Goal: Download file/media

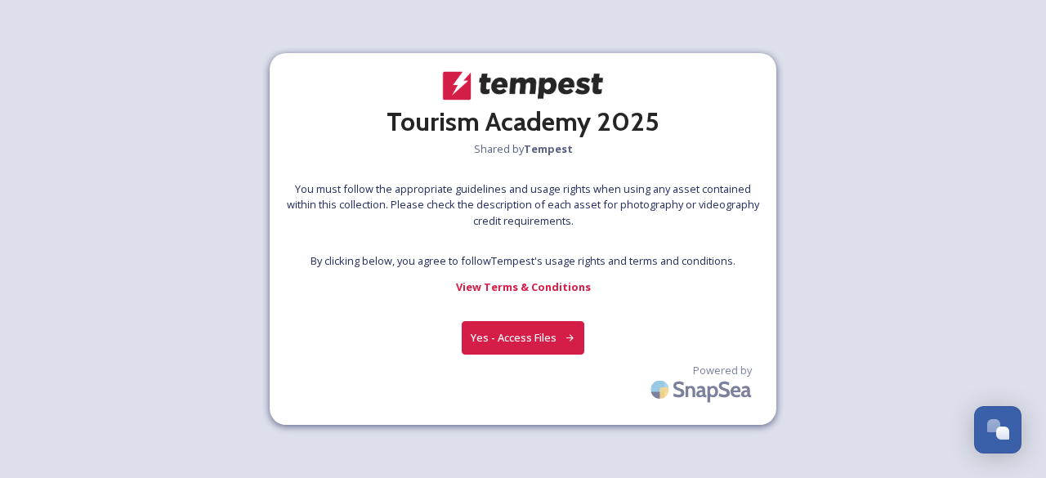
click at [526, 342] on button "Yes - Access Files" at bounding box center [523, 338] width 123 height 34
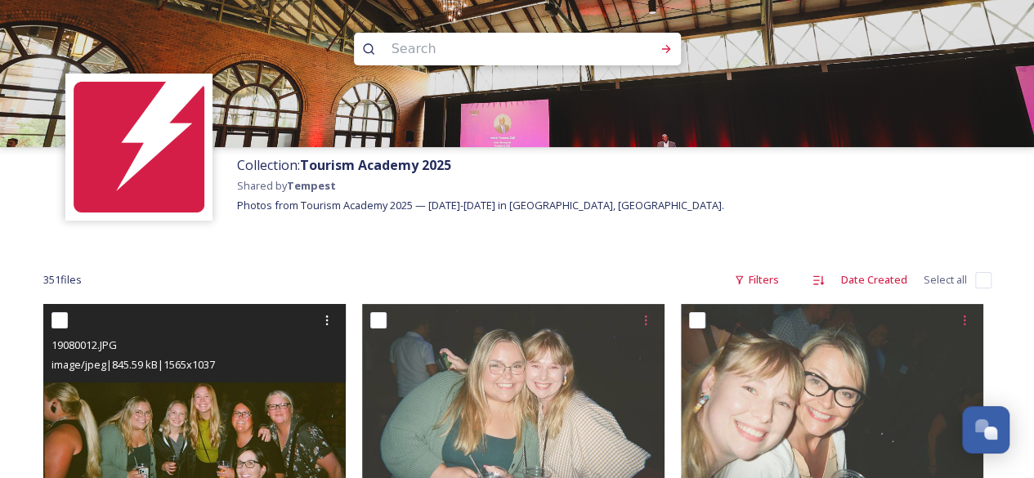
click at [224, 378] on div "19080012.JPG image/jpeg | 845.59 kB | 1565 x 1037" at bounding box center [194, 343] width 302 height 78
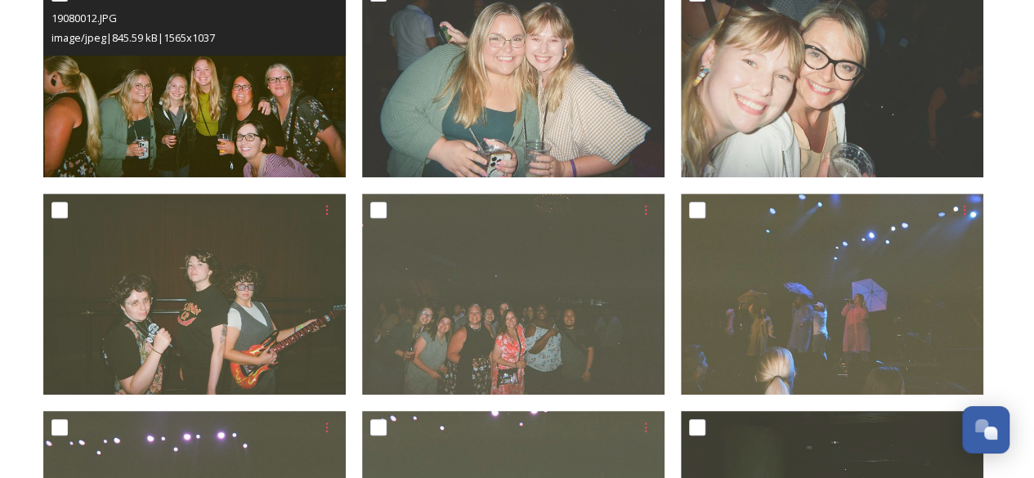
click at [242, 94] on img at bounding box center [194, 77] width 302 height 200
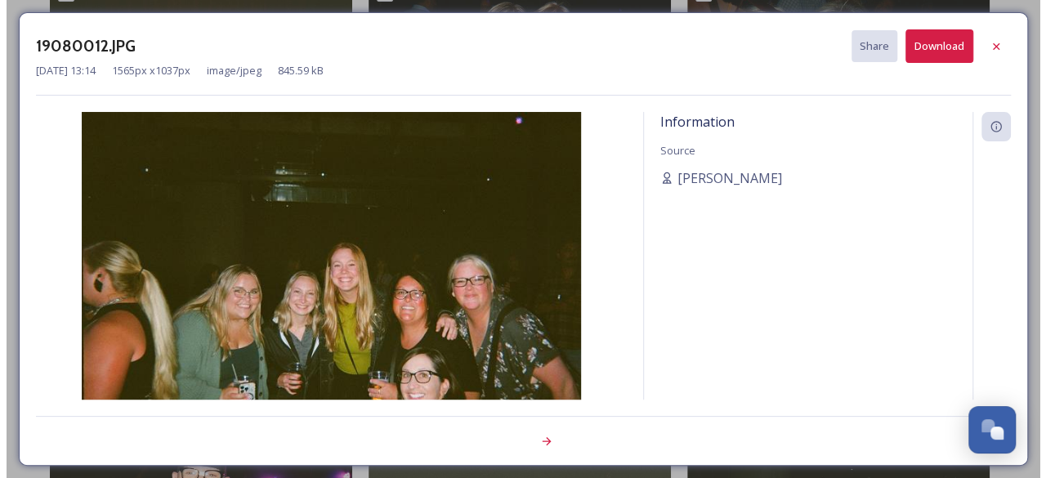
scroll to position [110, 0]
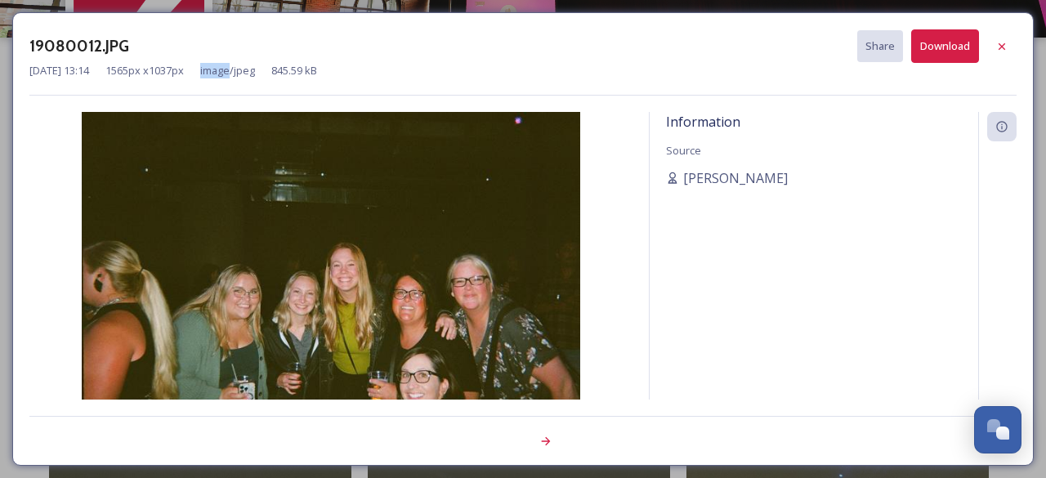
click at [242, 94] on div "19080012.JPG Share Download [DATE] 13:14 1565 px x 1037 px image/jpeg 845.59 kB" at bounding box center [523, 62] width 988 height 66
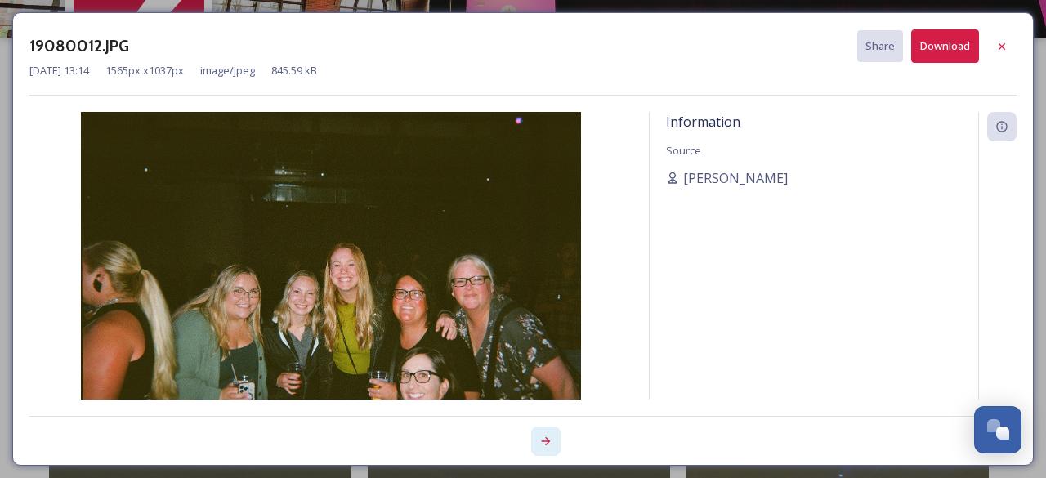
click at [549, 437] on icon at bounding box center [546, 441] width 13 height 13
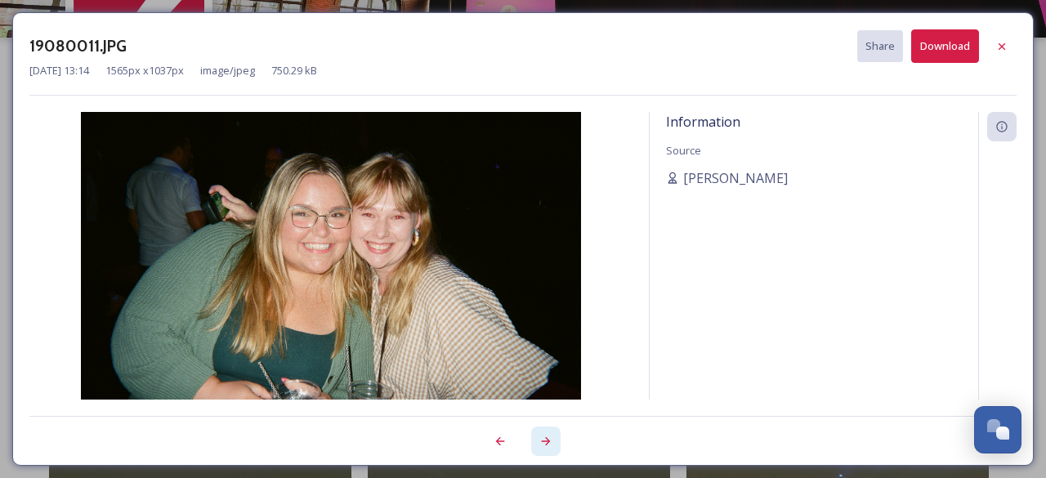
click at [548, 437] on icon at bounding box center [546, 441] width 13 height 13
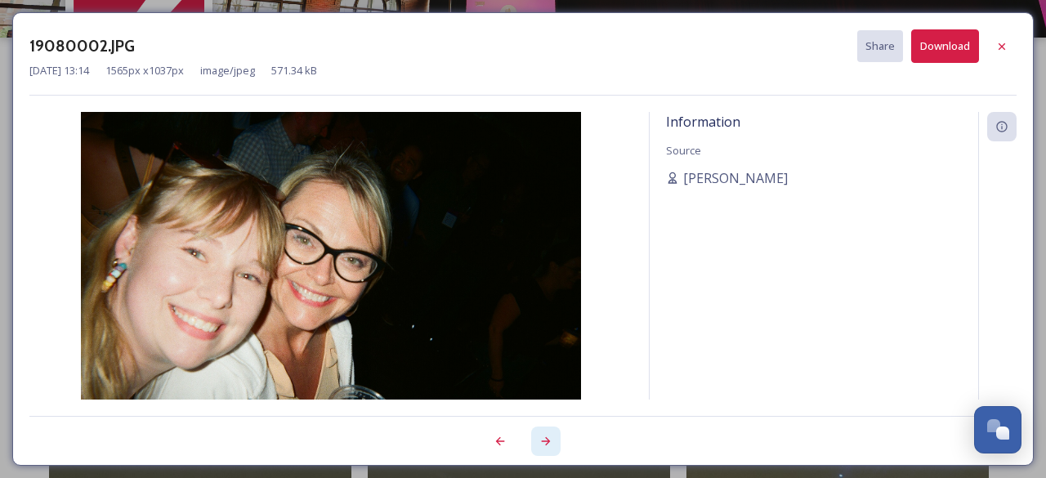
click at [548, 437] on icon at bounding box center [546, 441] width 13 height 13
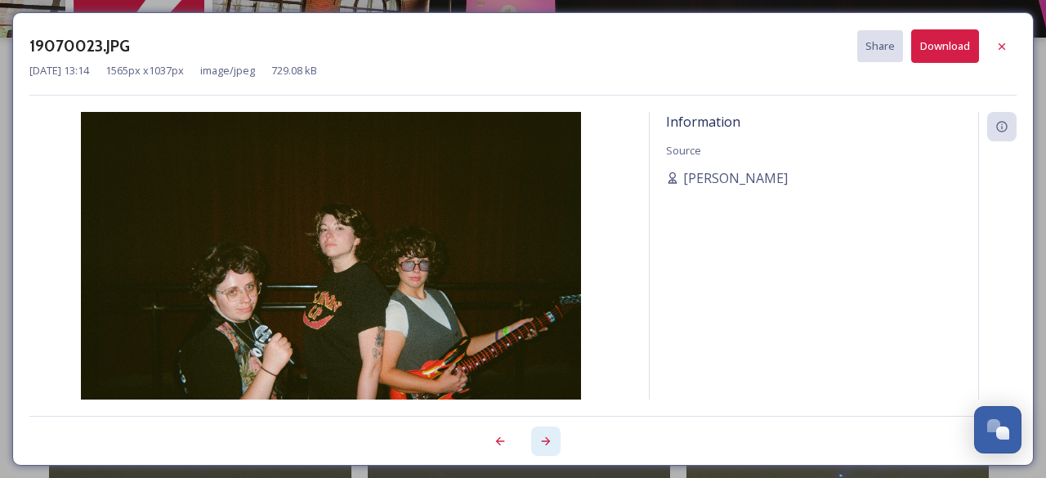
click at [544, 437] on icon at bounding box center [546, 441] width 13 height 13
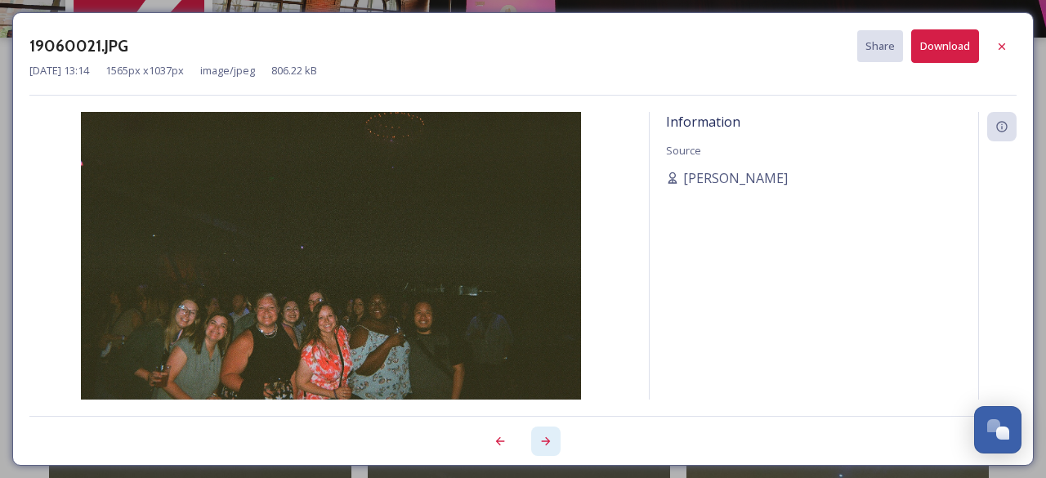
click at [544, 437] on icon at bounding box center [546, 441] width 13 height 13
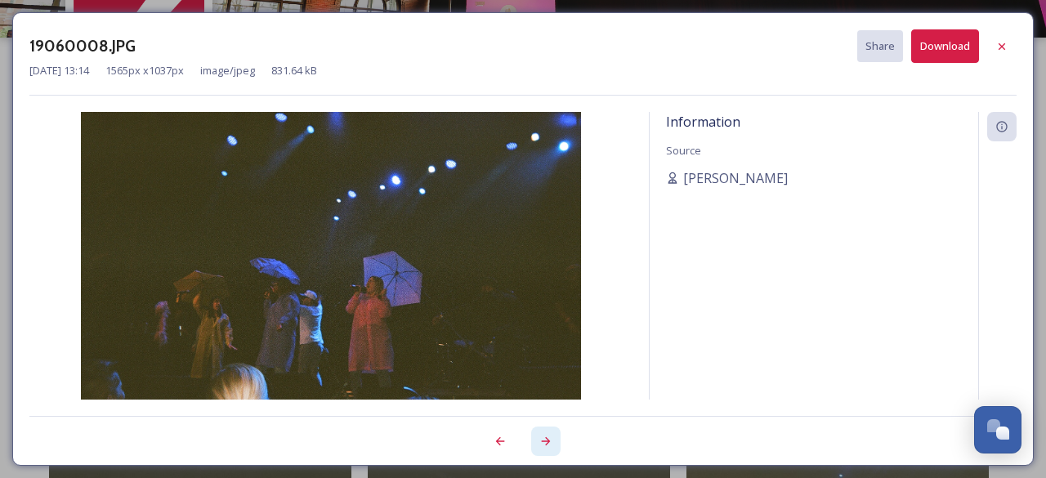
click at [544, 437] on icon at bounding box center [546, 441] width 13 height 13
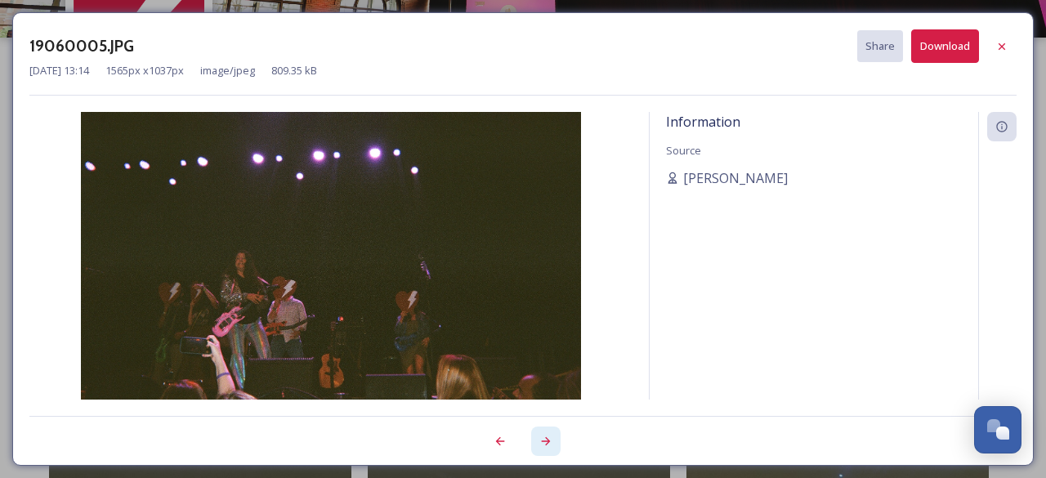
click at [548, 437] on icon at bounding box center [546, 441] width 13 height 13
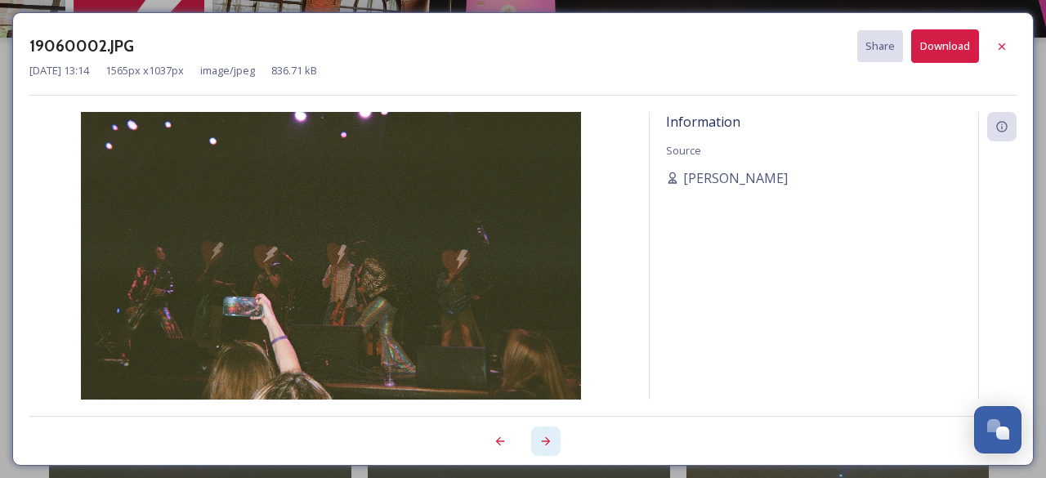
click at [549, 437] on icon at bounding box center [546, 441] width 13 height 13
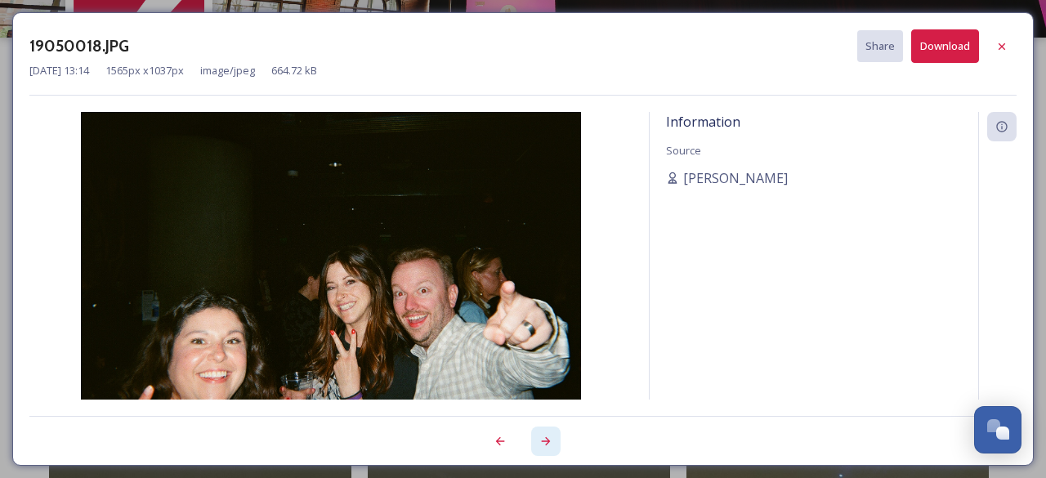
click at [551, 437] on icon at bounding box center [546, 441] width 13 height 13
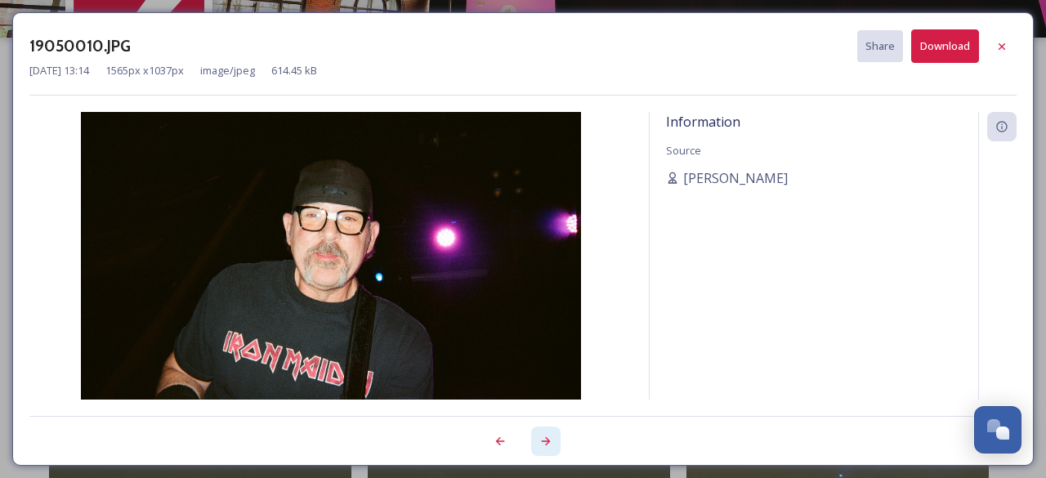
click at [551, 437] on icon at bounding box center [546, 441] width 13 height 13
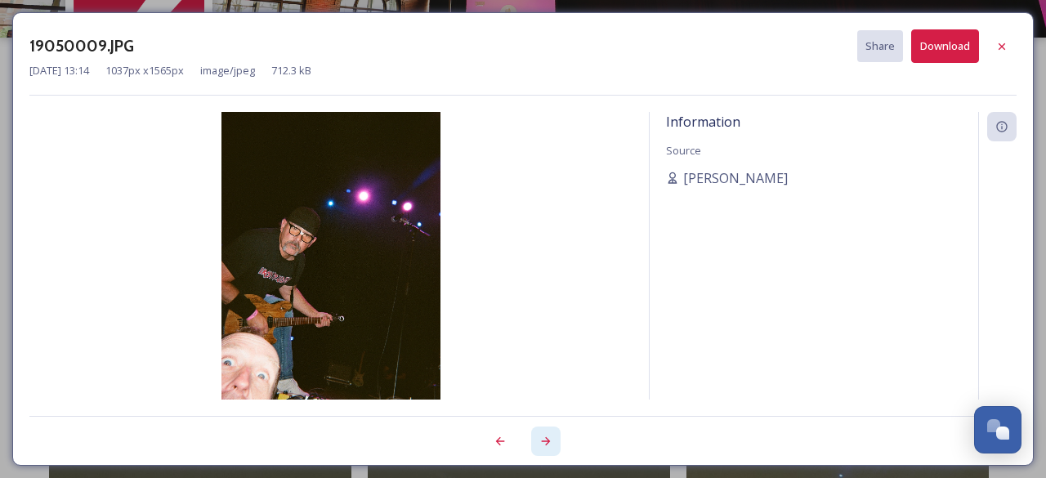
click at [551, 437] on icon at bounding box center [546, 441] width 13 height 13
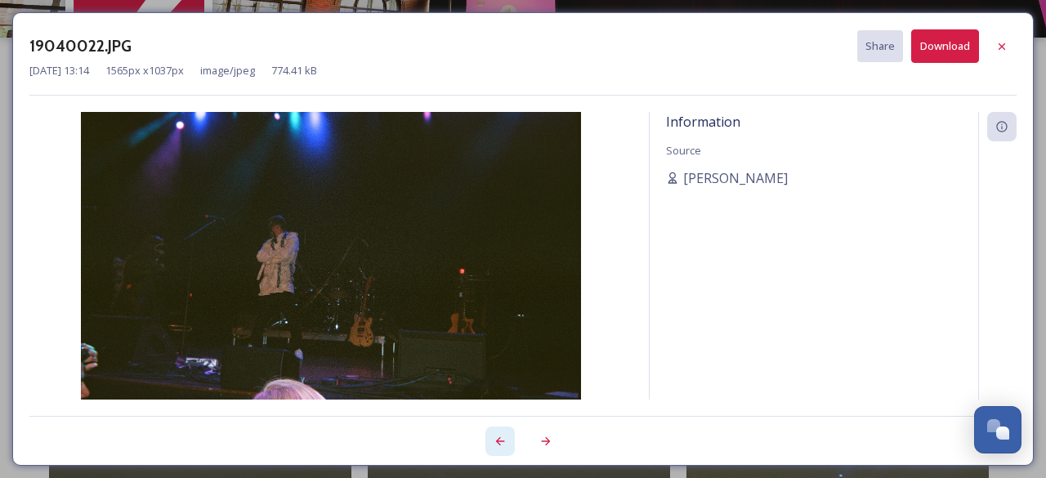
click at [509, 442] on div at bounding box center [500, 441] width 29 height 29
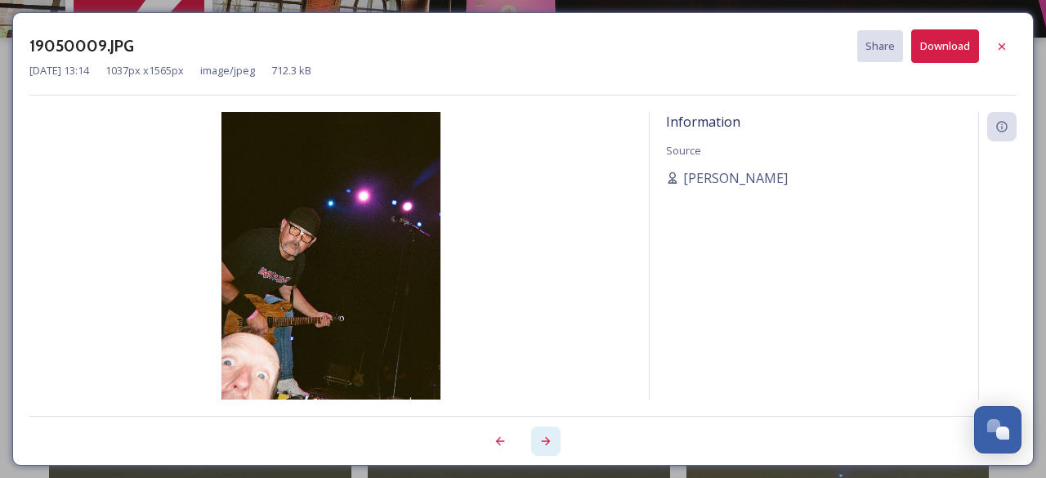
click at [545, 441] on icon at bounding box center [546, 441] width 9 height 8
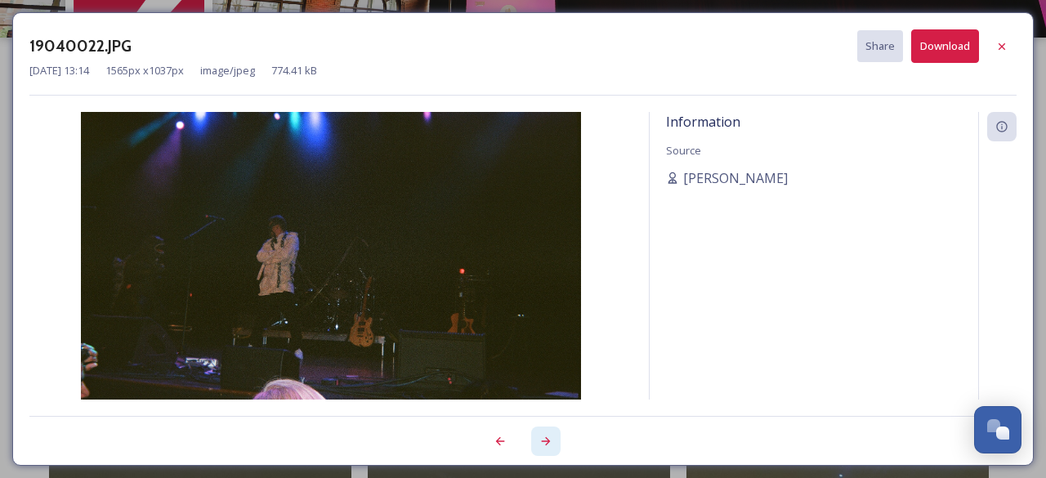
click at [545, 441] on icon at bounding box center [546, 441] width 9 height 8
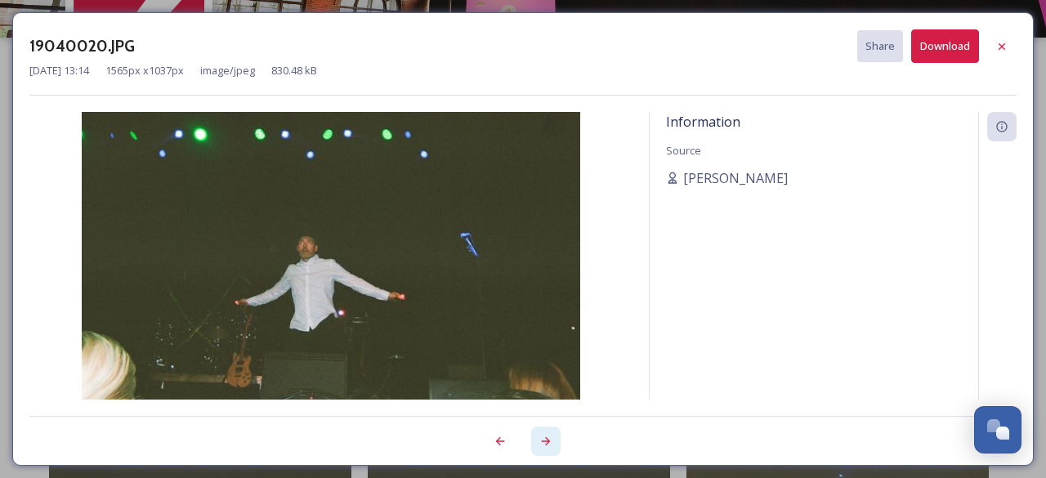
click at [545, 441] on icon at bounding box center [546, 441] width 9 height 8
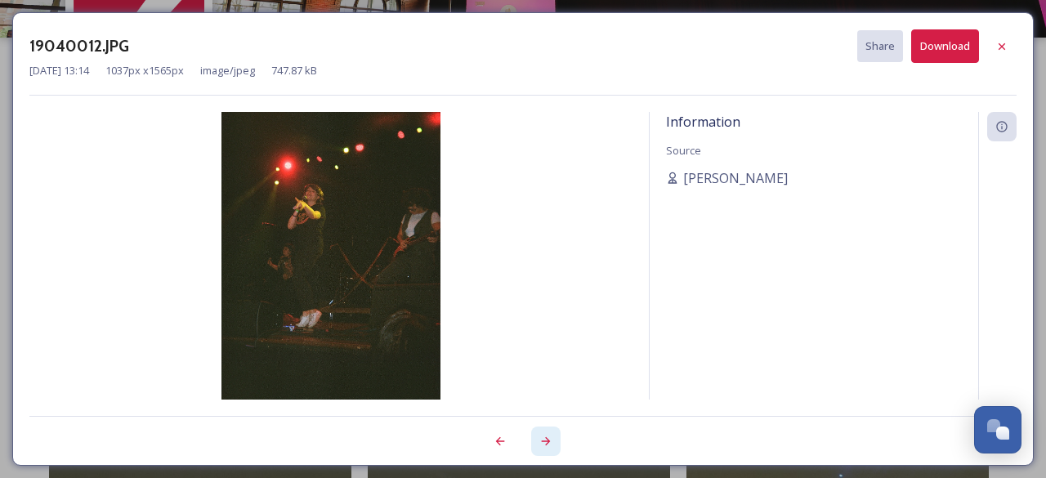
click at [545, 441] on icon at bounding box center [546, 441] width 9 height 8
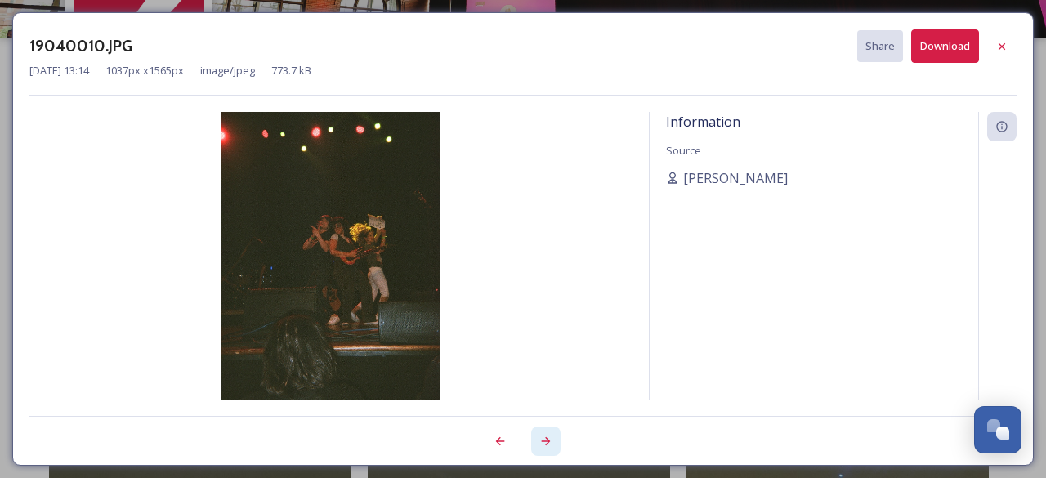
click at [545, 441] on icon at bounding box center [546, 441] width 9 height 8
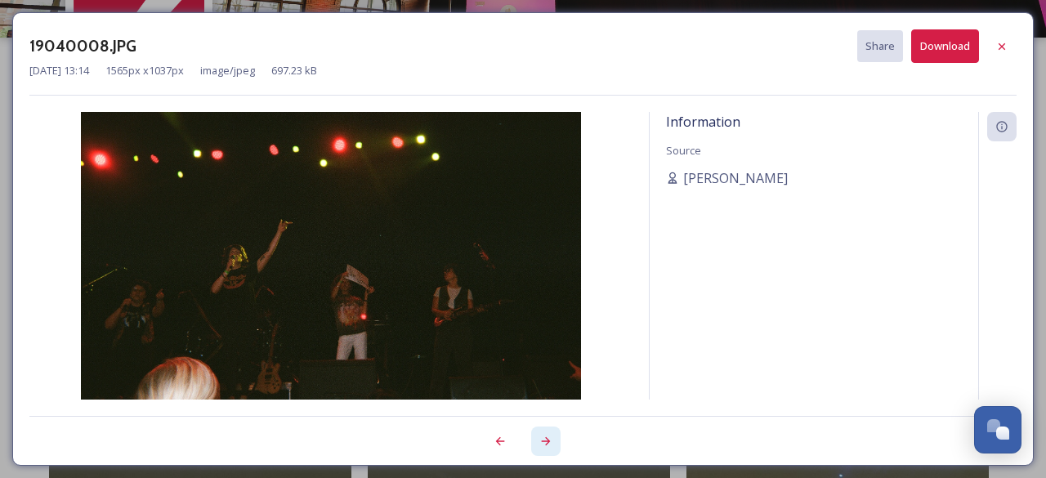
click at [545, 441] on icon at bounding box center [546, 441] width 9 height 8
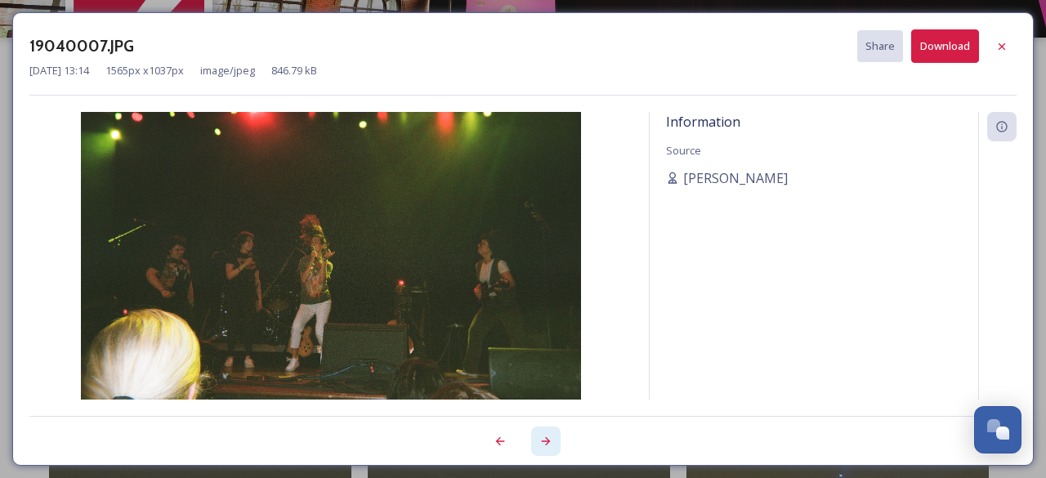
click at [545, 441] on icon at bounding box center [546, 441] width 9 height 8
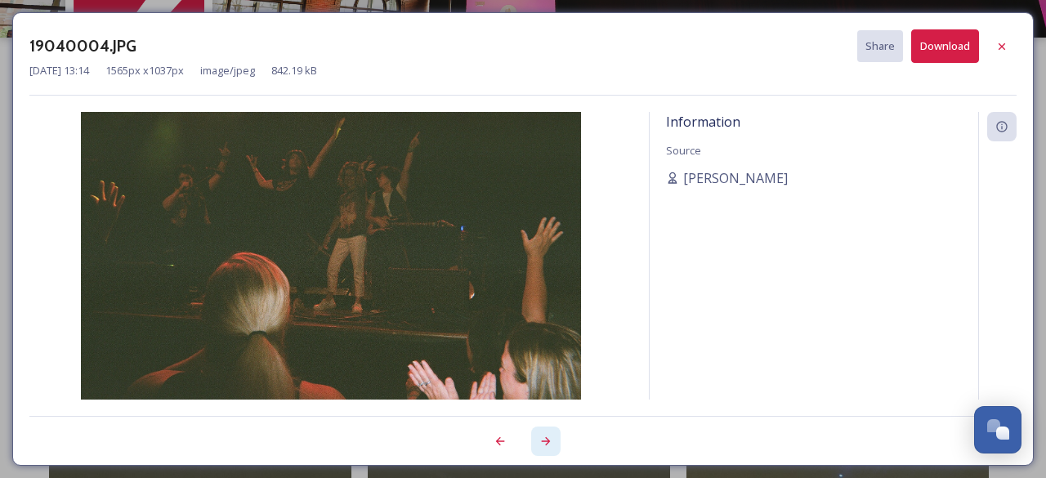
click at [545, 441] on icon at bounding box center [546, 441] width 9 height 8
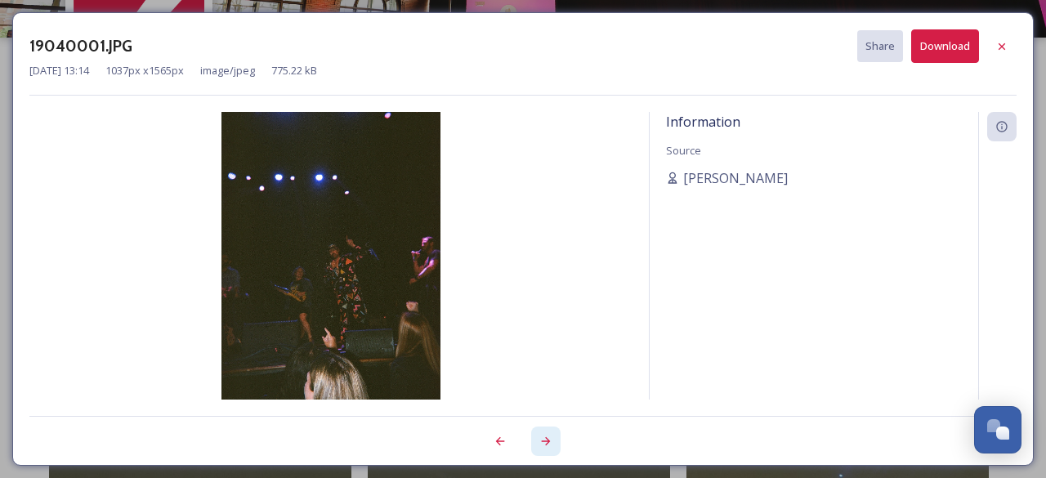
click at [545, 441] on icon at bounding box center [546, 441] width 9 height 8
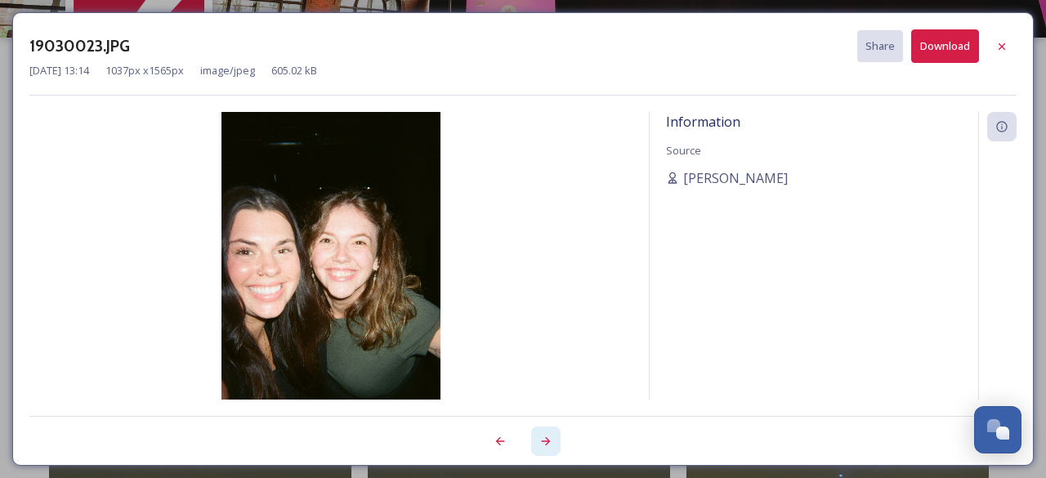
click at [545, 441] on icon at bounding box center [546, 441] width 9 height 8
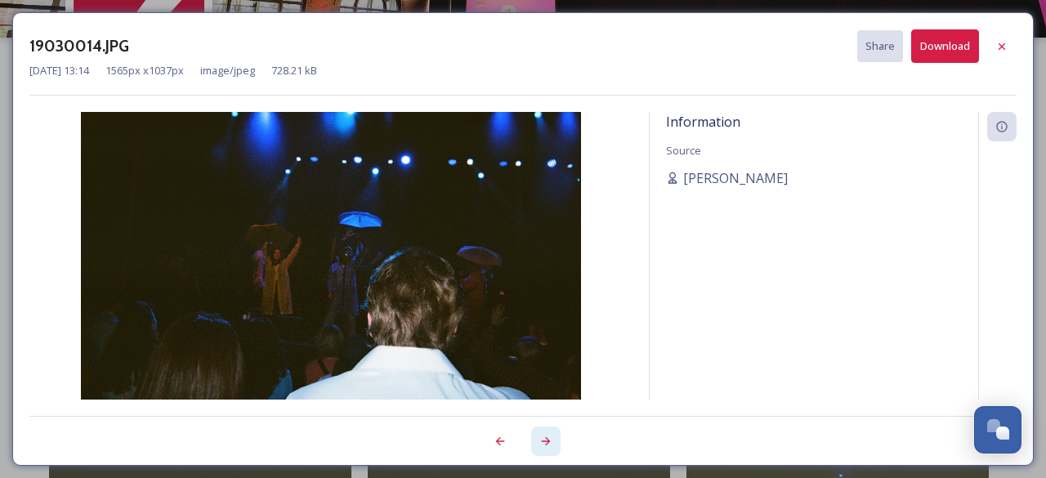
click at [546, 441] on icon at bounding box center [546, 441] width 13 height 13
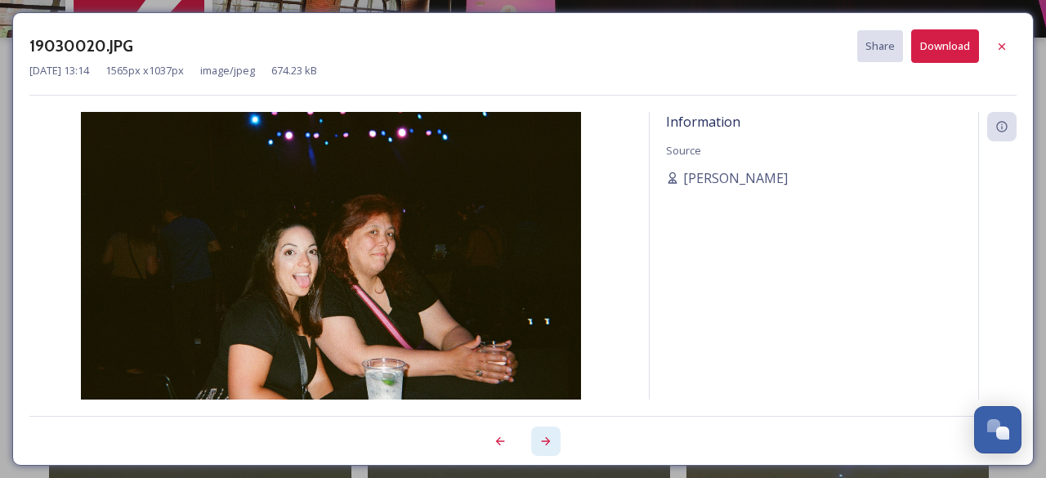
click at [546, 441] on icon at bounding box center [546, 441] width 13 height 13
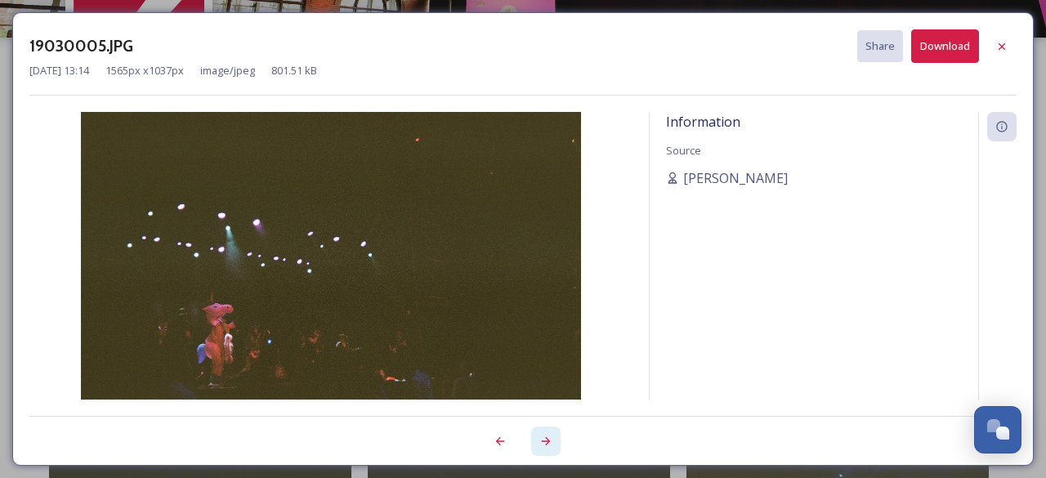
click at [546, 440] on icon at bounding box center [546, 441] width 13 height 13
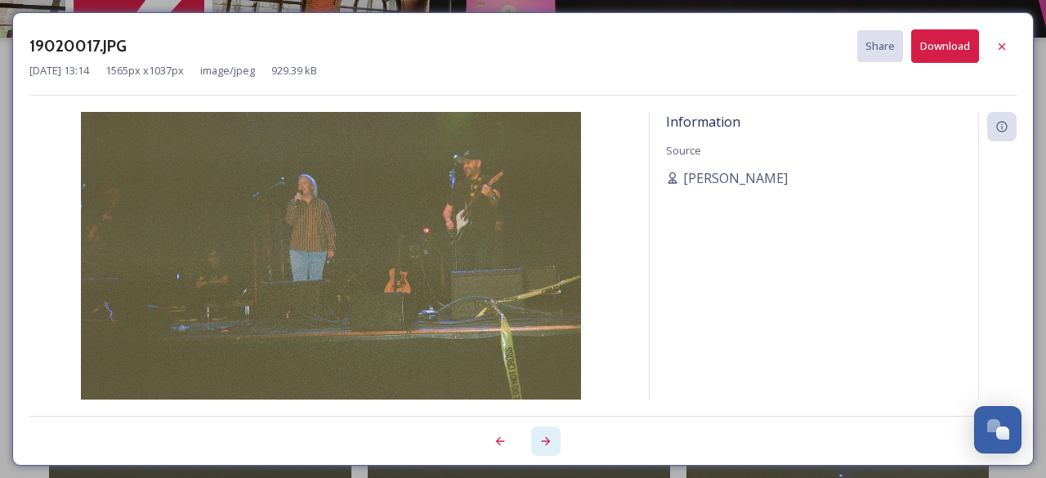
click at [546, 440] on icon at bounding box center [546, 441] width 13 height 13
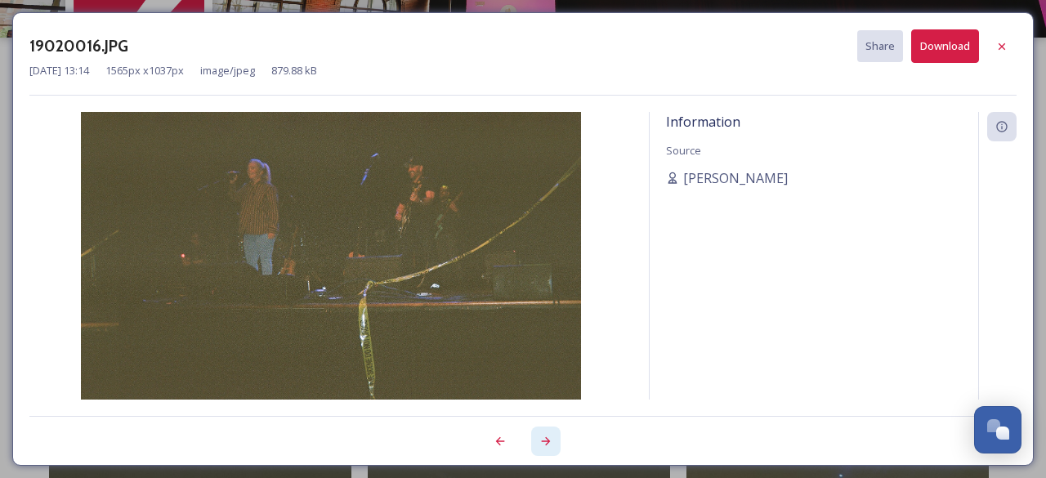
click at [546, 441] on icon at bounding box center [546, 441] width 13 height 13
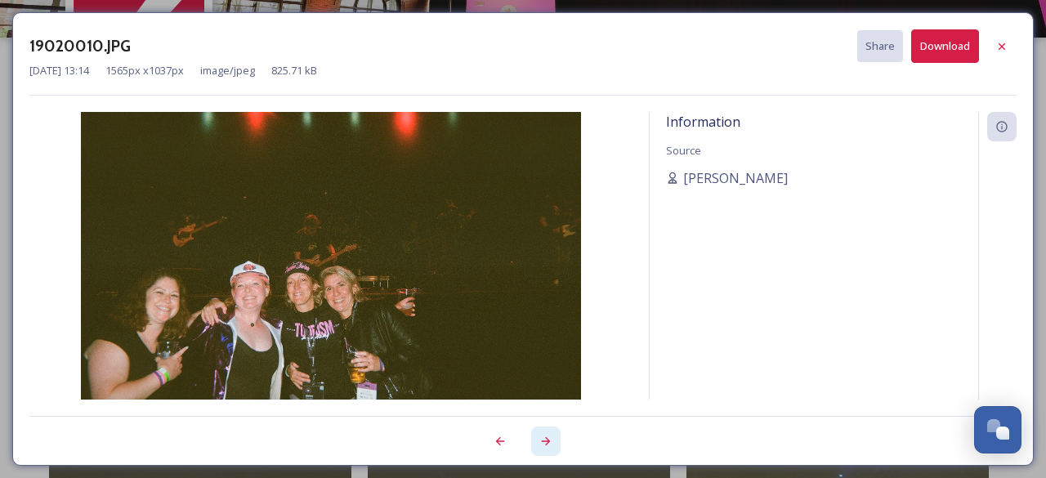
click at [546, 441] on icon at bounding box center [546, 441] width 13 height 13
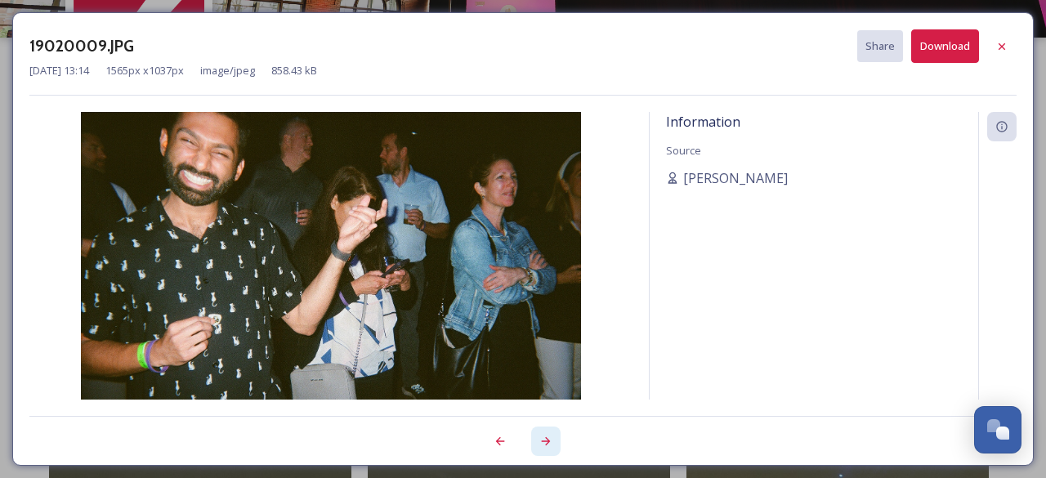
click at [546, 441] on icon at bounding box center [546, 441] width 13 height 13
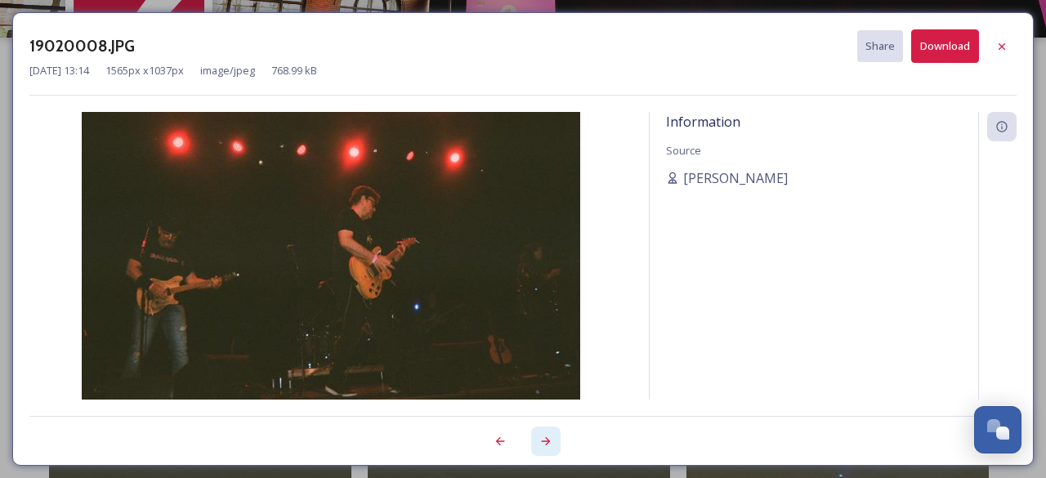
click at [546, 441] on icon at bounding box center [546, 441] width 13 height 13
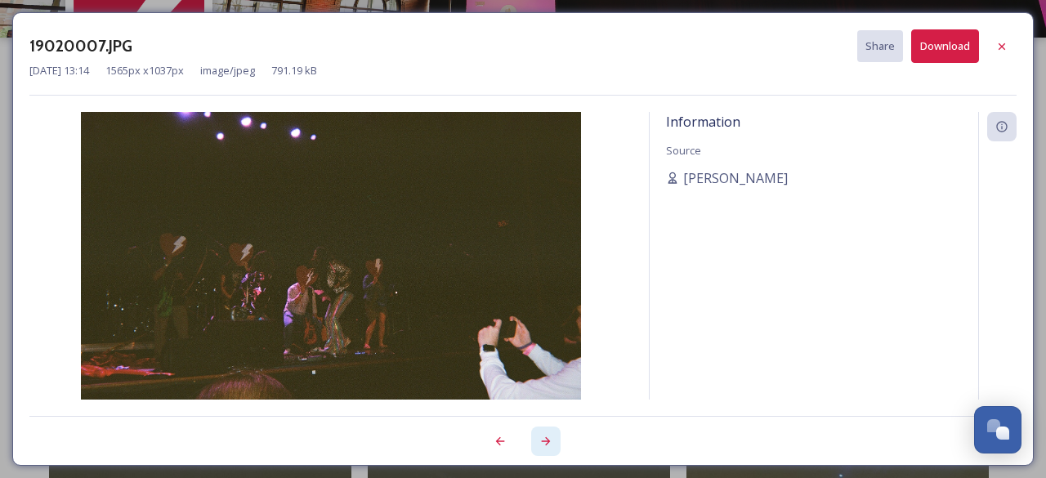
click at [546, 441] on icon at bounding box center [546, 441] width 13 height 13
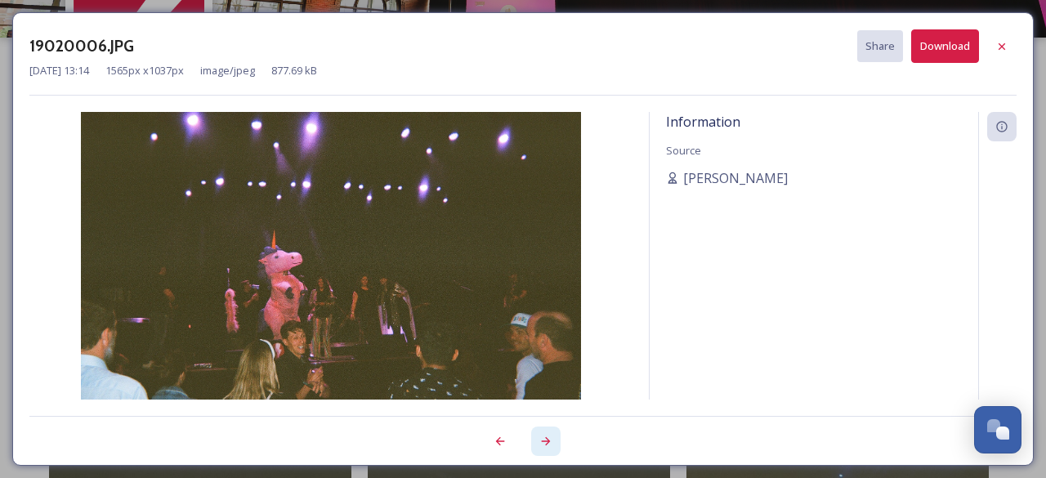
click at [546, 441] on icon at bounding box center [546, 441] width 13 height 13
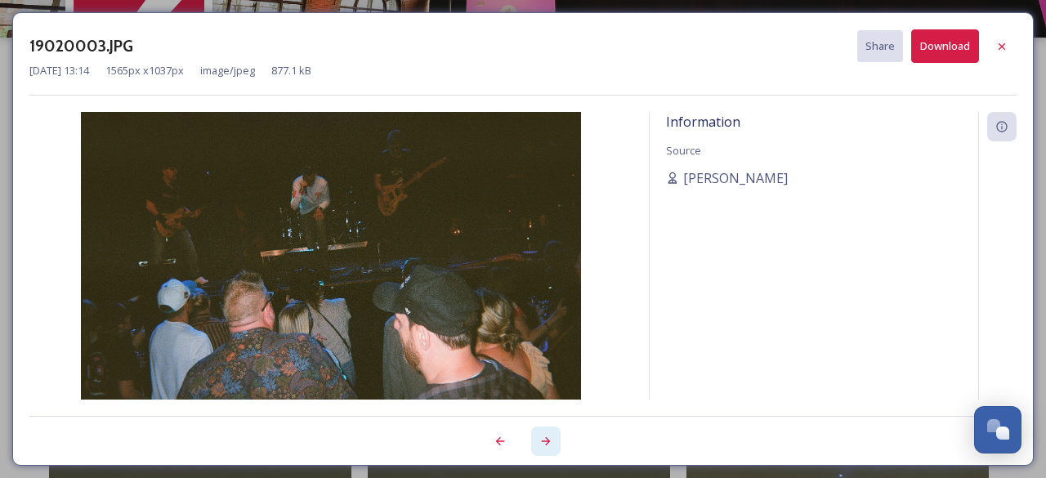
click at [546, 441] on icon at bounding box center [546, 441] width 13 height 13
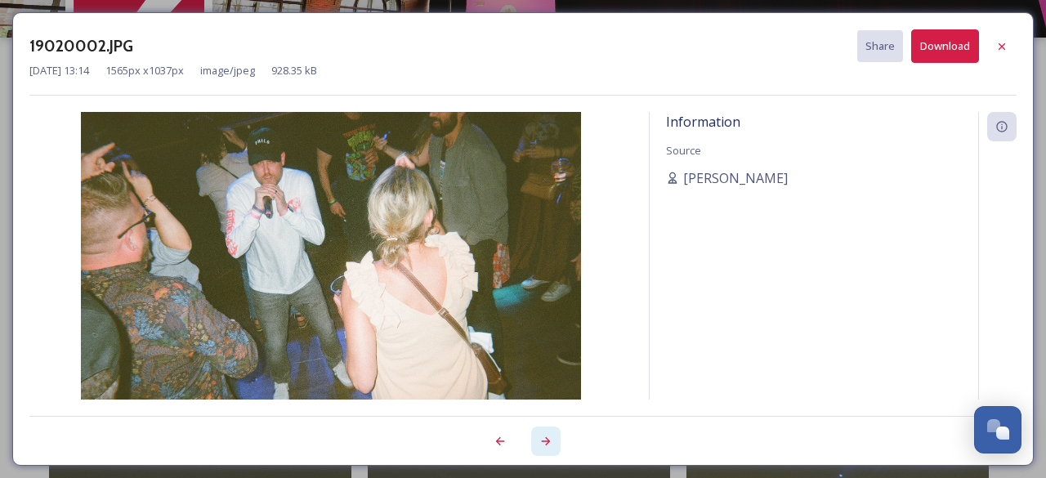
click at [546, 441] on icon at bounding box center [546, 441] width 13 height 13
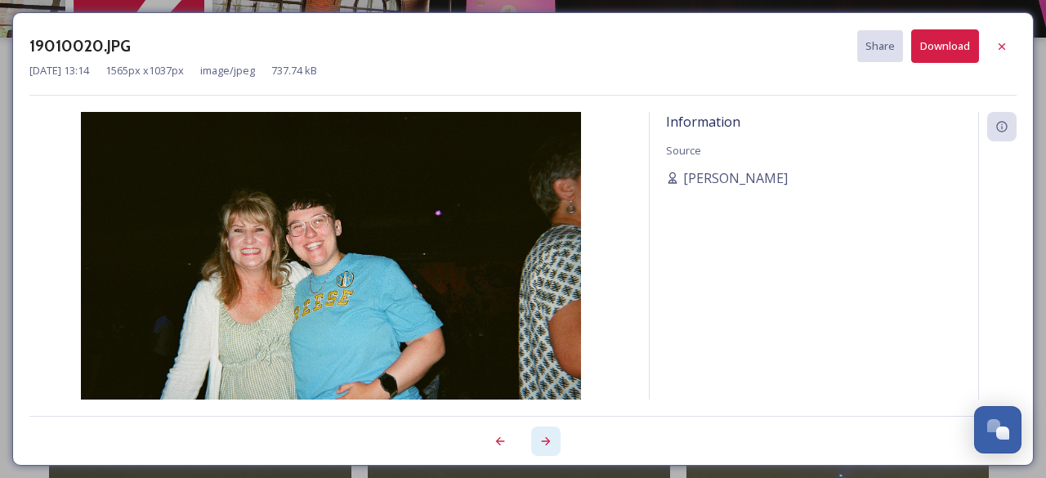
click at [546, 441] on icon at bounding box center [546, 441] width 13 height 13
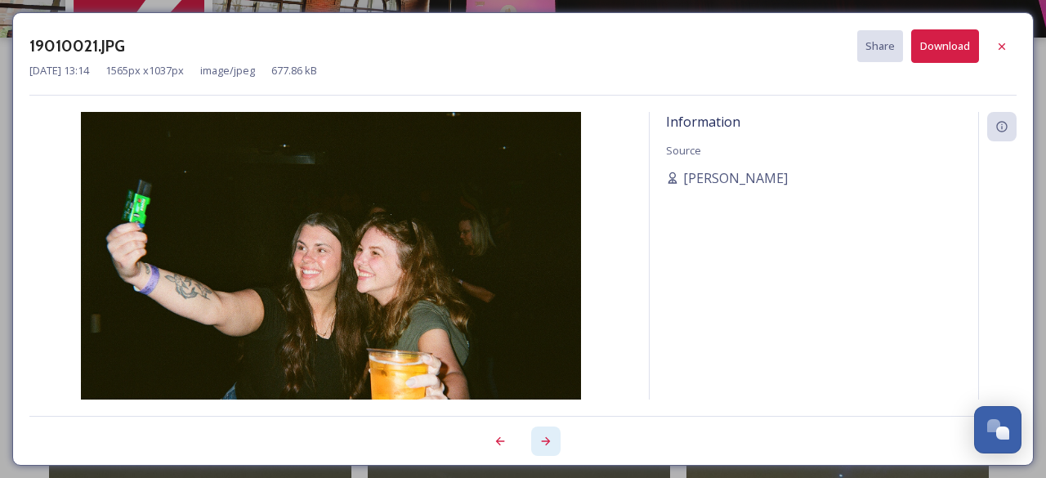
click at [546, 441] on icon at bounding box center [546, 441] width 13 height 13
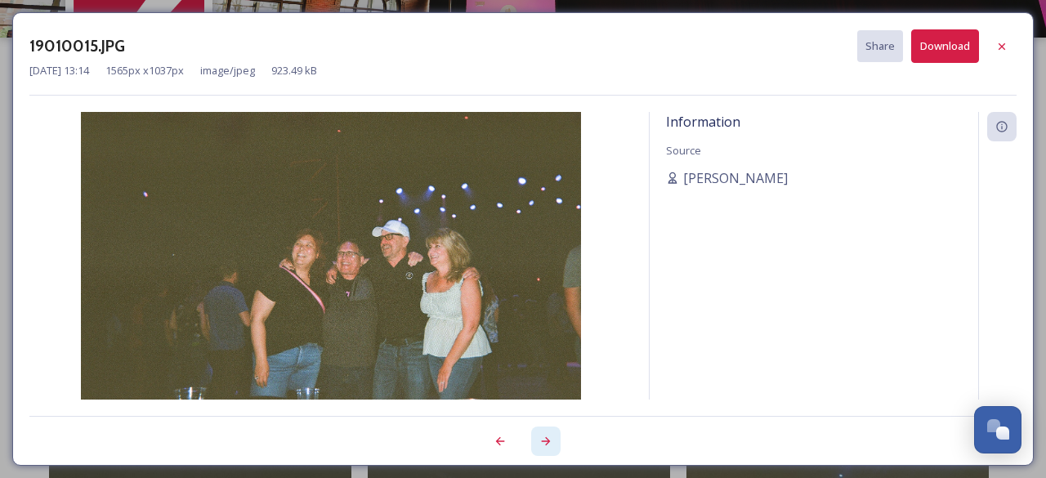
click at [546, 441] on icon at bounding box center [546, 441] width 13 height 13
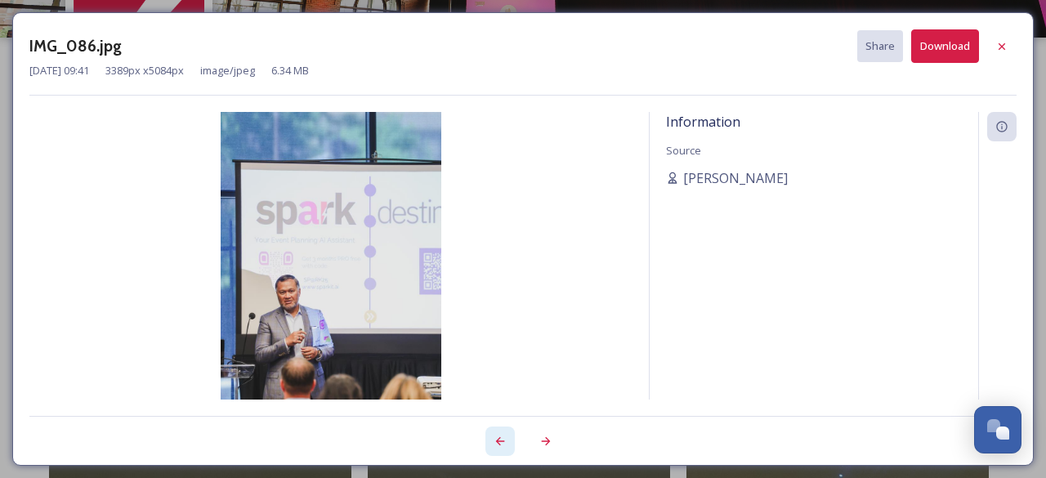
click at [504, 442] on icon at bounding box center [500, 441] width 13 height 13
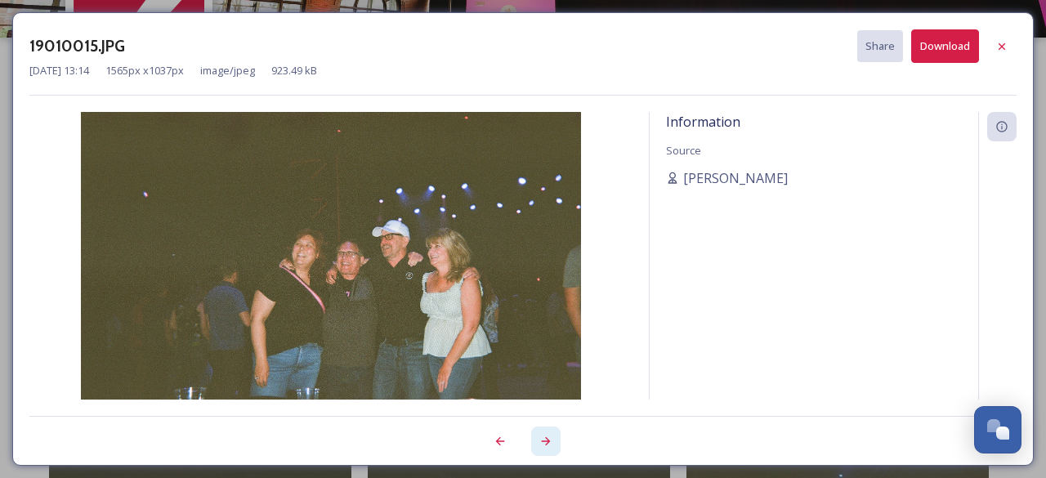
click at [541, 440] on icon at bounding box center [546, 441] width 13 height 13
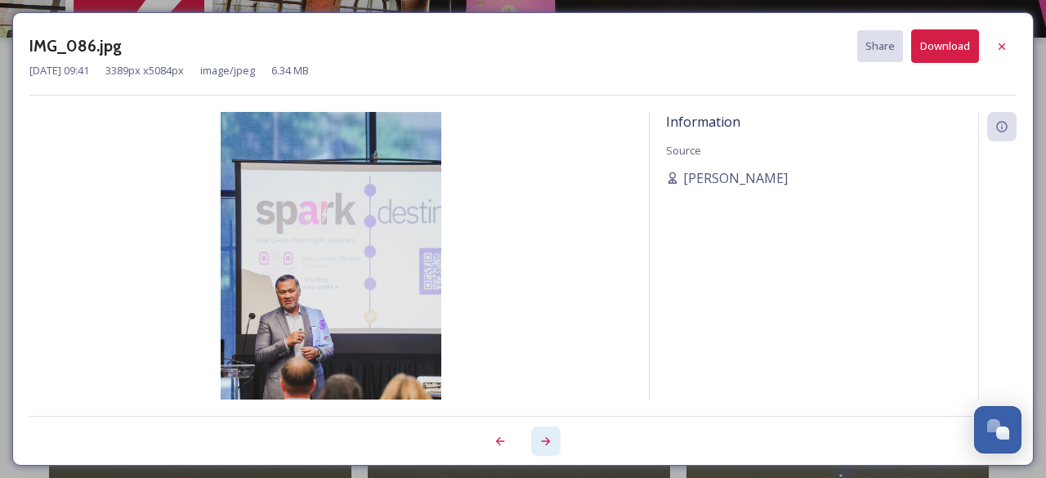
click at [541, 440] on icon at bounding box center [546, 441] width 13 height 13
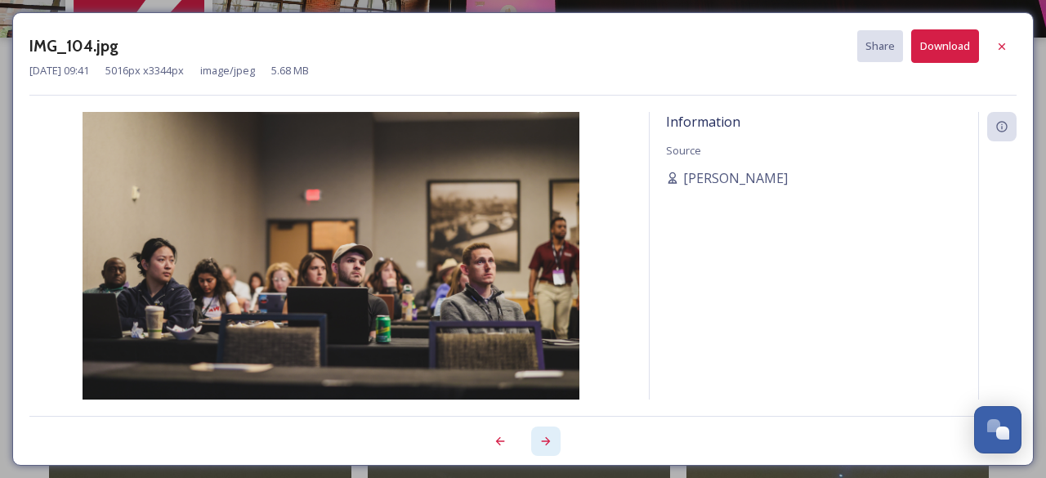
click at [538, 441] on div at bounding box center [545, 441] width 29 height 29
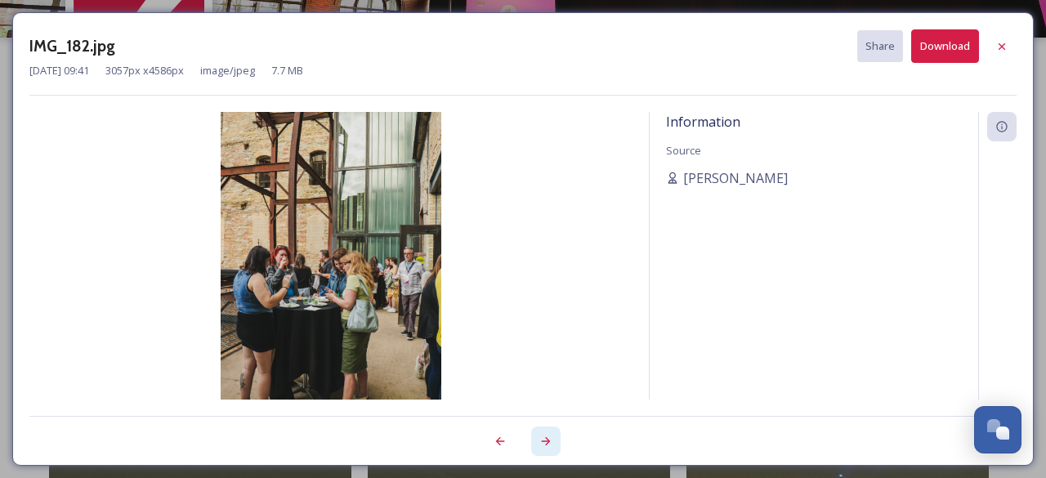
click at [538, 441] on div at bounding box center [545, 441] width 29 height 29
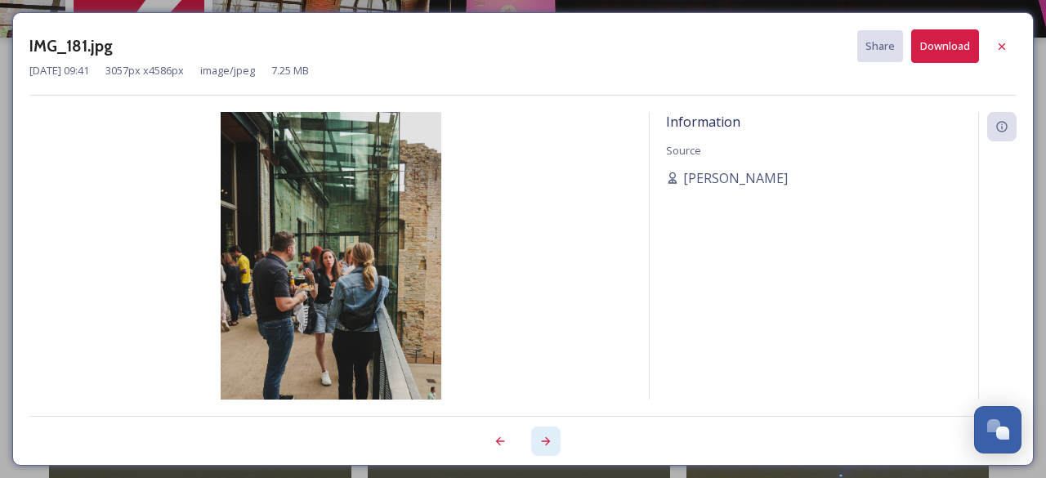
click at [538, 441] on div at bounding box center [545, 441] width 29 height 29
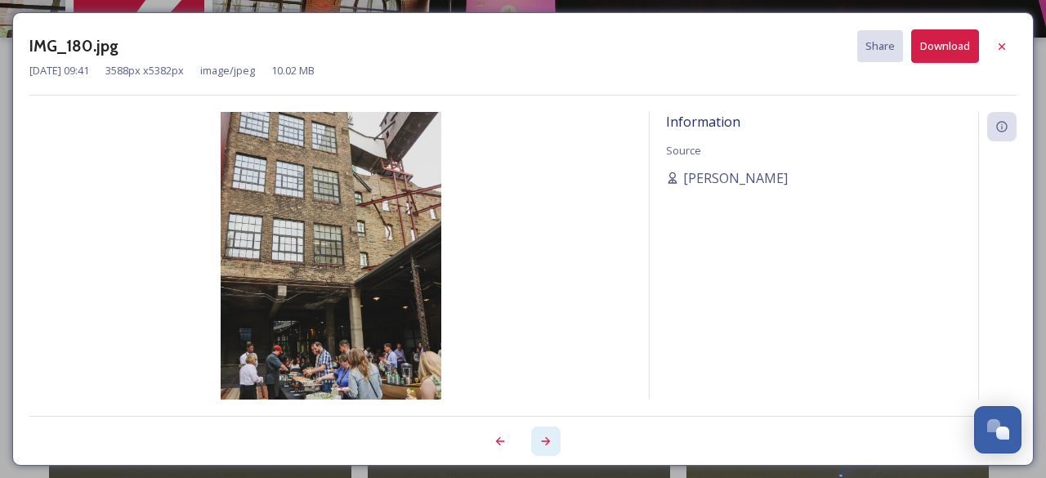
click at [538, 441] on div at bounding box center [545, 441] width 29 height 29
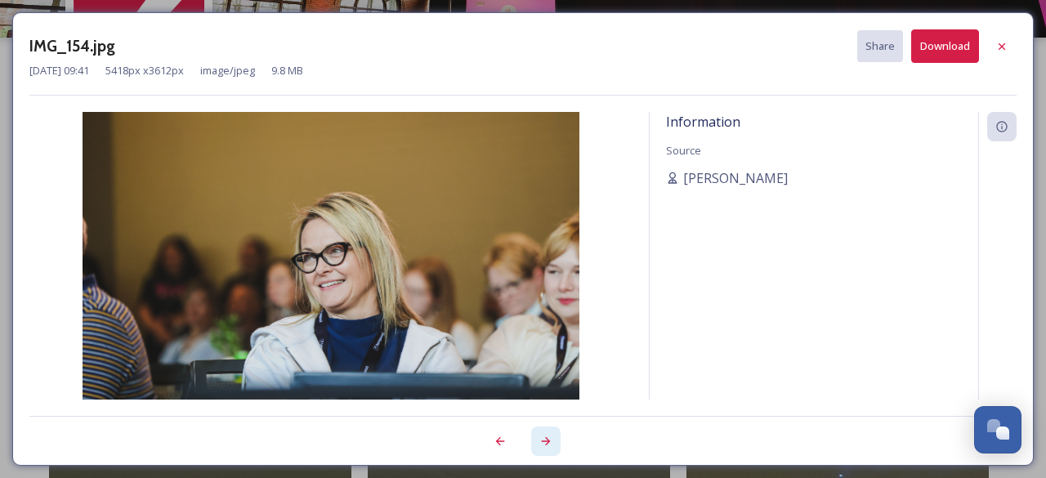
click at [538, 441] on div at bounding box center [545, 441] width 29 height 29
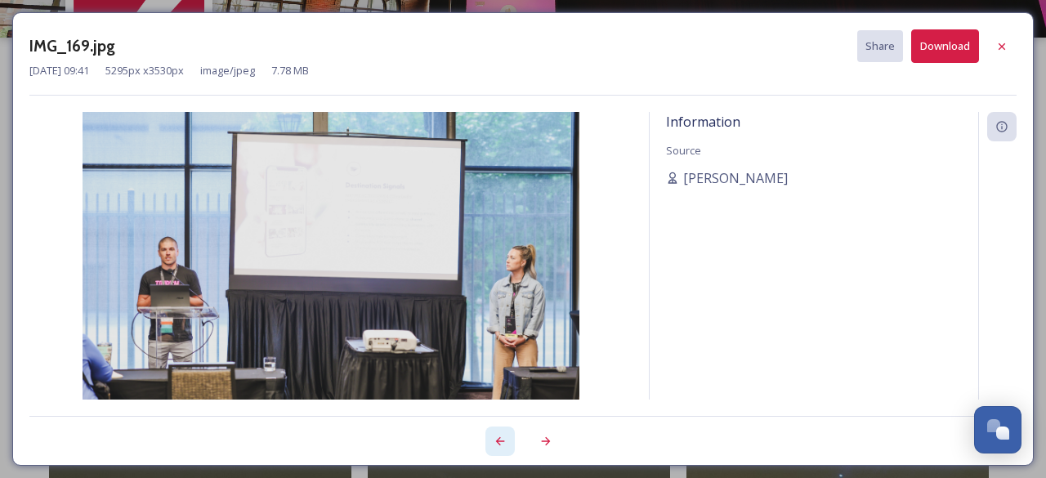
click at [494, 442] on icon at bounding box center [500, 441] width 13 height 13
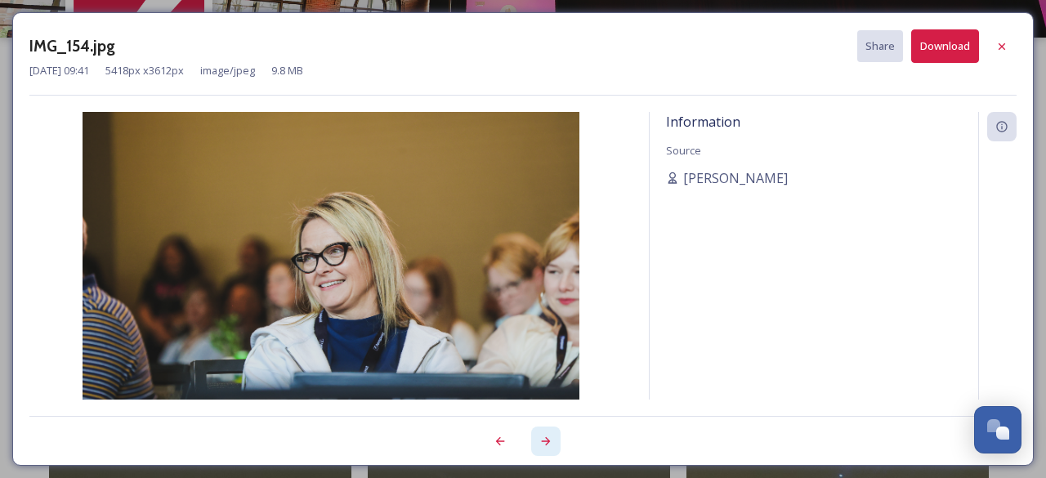
click at [546, 442] on icon at bounding box center [546, 441] width 13 height 13
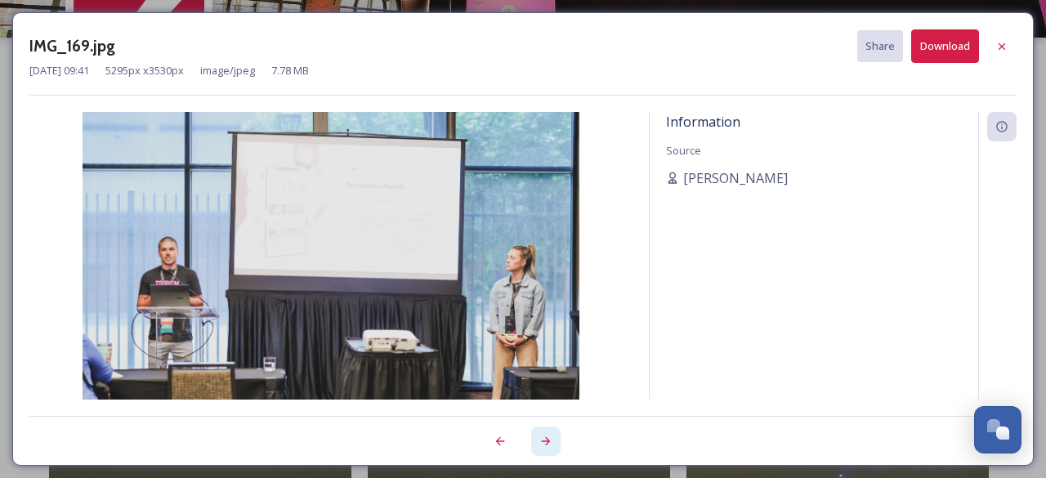
click at [546, 442] on icon at bounding box center [546, 441] width 13 height 13
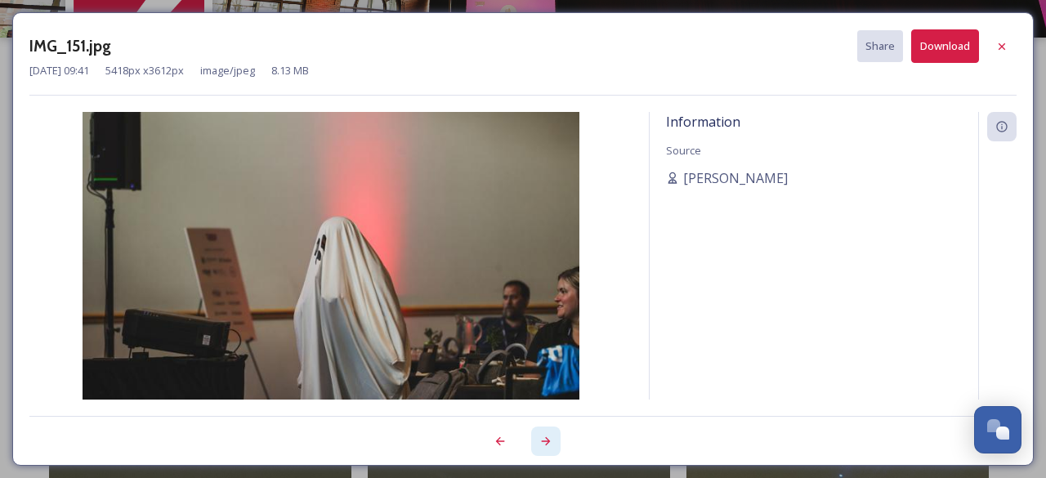
click at [546, 442] on icon at bounding box center [546, 441] width 13 height 13
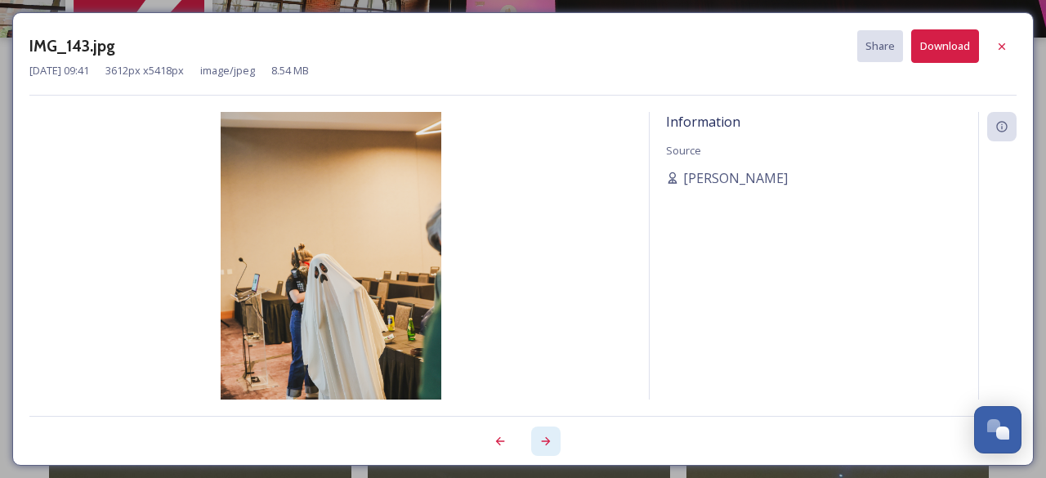
click at [546, 442] on icon at bounding box center [546, 441] width 13 height 13
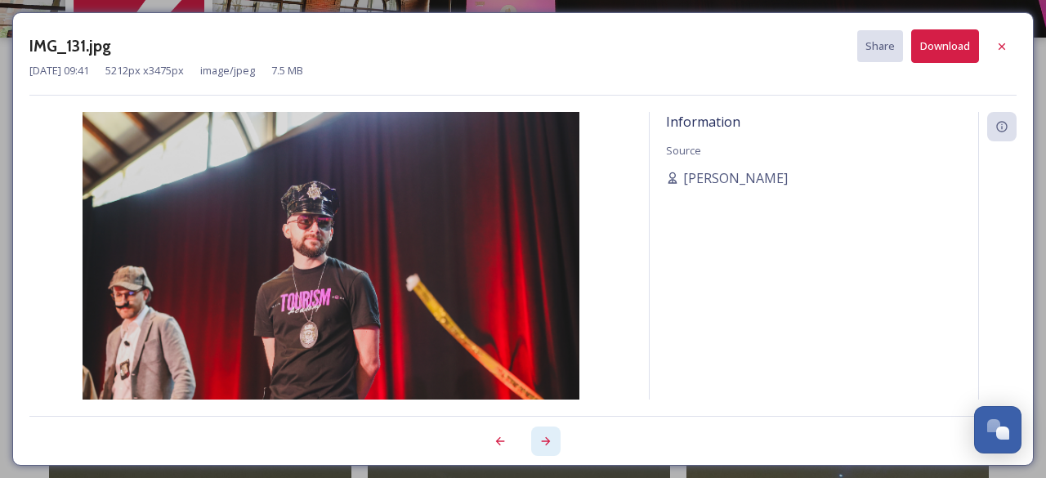
click at [546, 442] on icon at bounding box center [546, 441] width 13 height 13
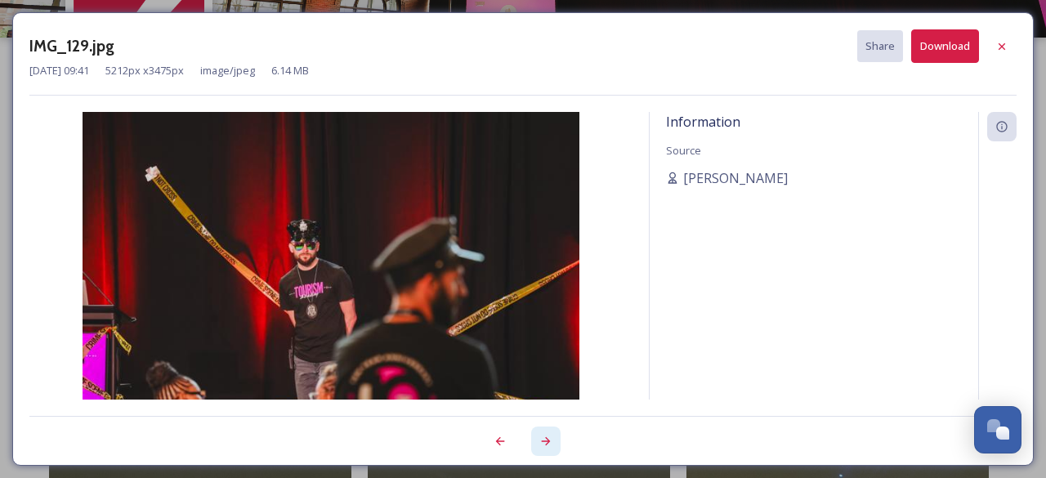
click at [546, 442] on icon at bounding box center [546, 441] width 13 height 13
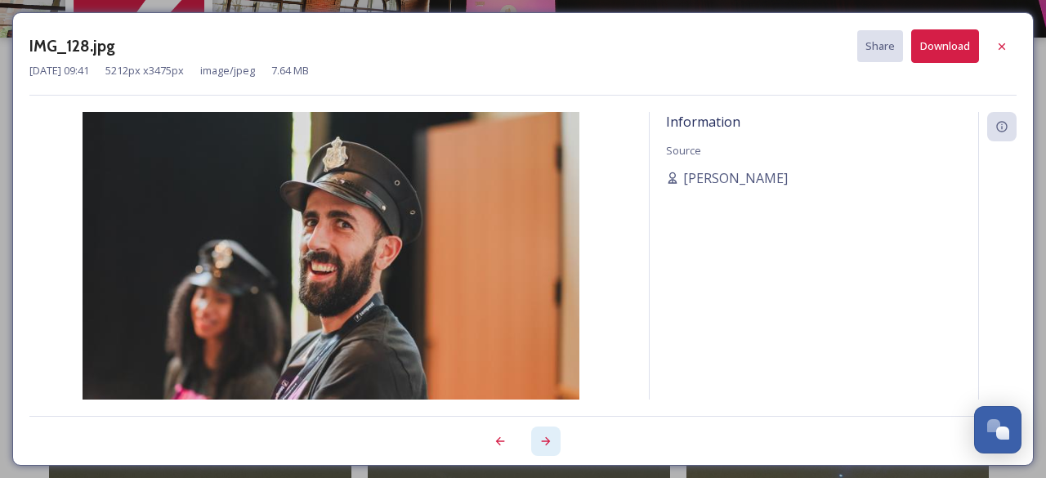
click at [546, 442] on icon at bounding box center [546, 441] width 13 height 13
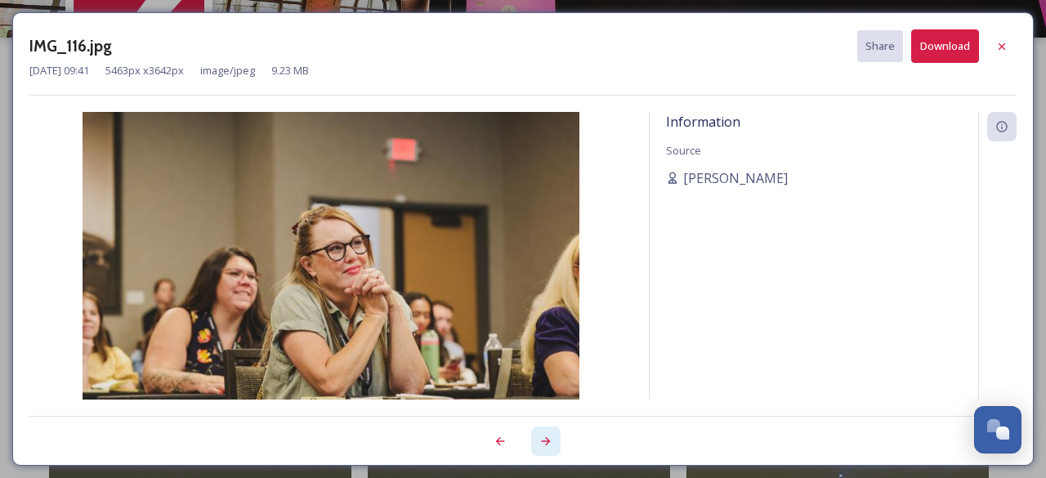
click at [546, 441] on icon at bounding box center [546, 441] width 9 height 8
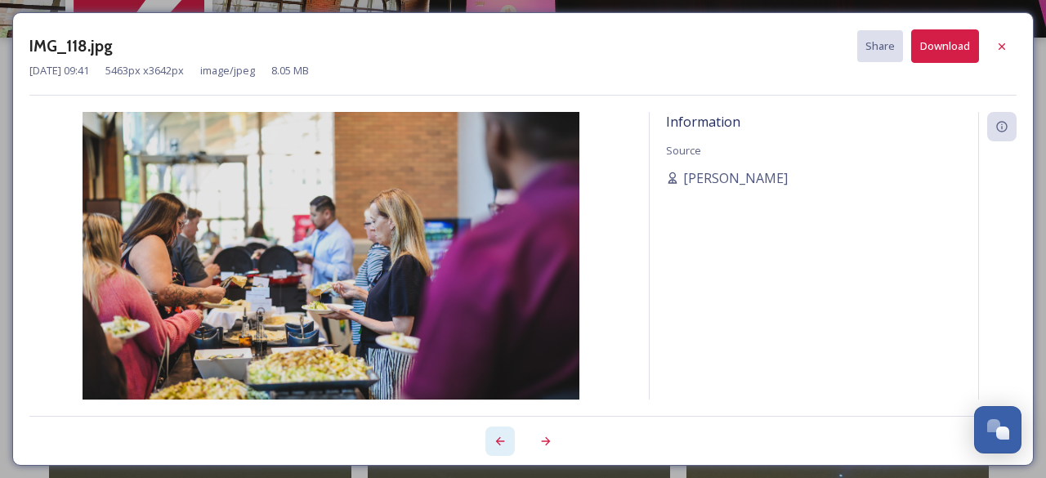
click at [500, 439] on icon at bounding box center [500, 441] width 13 height 13
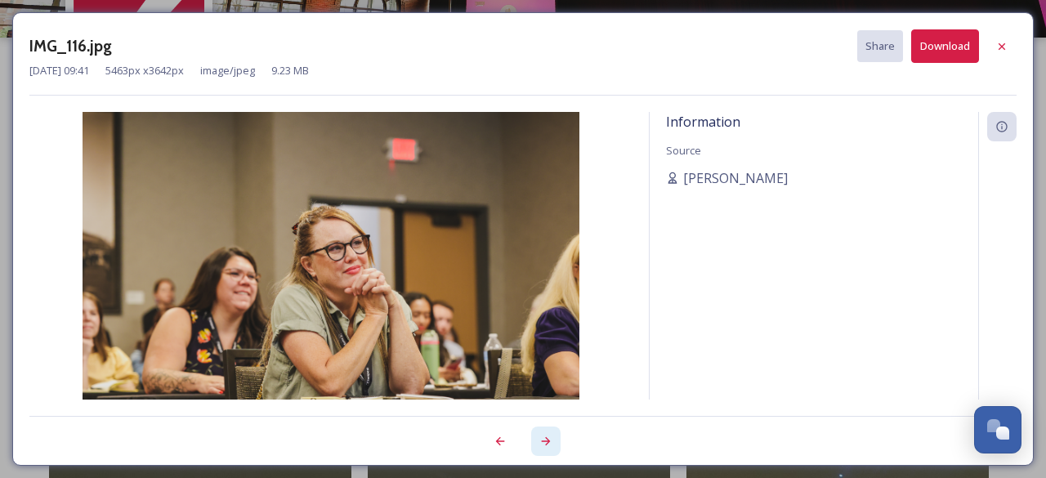
click at [551, 444] on icon at bounding box center [546, 441] width 13 height 13
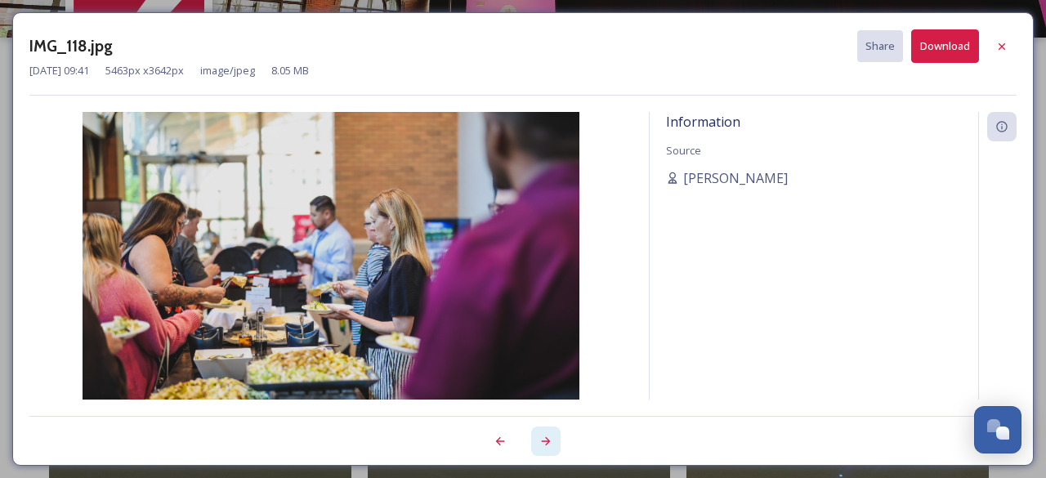
click at [551, 444] on icon at bounding box center [546, 441] width 13 height 13
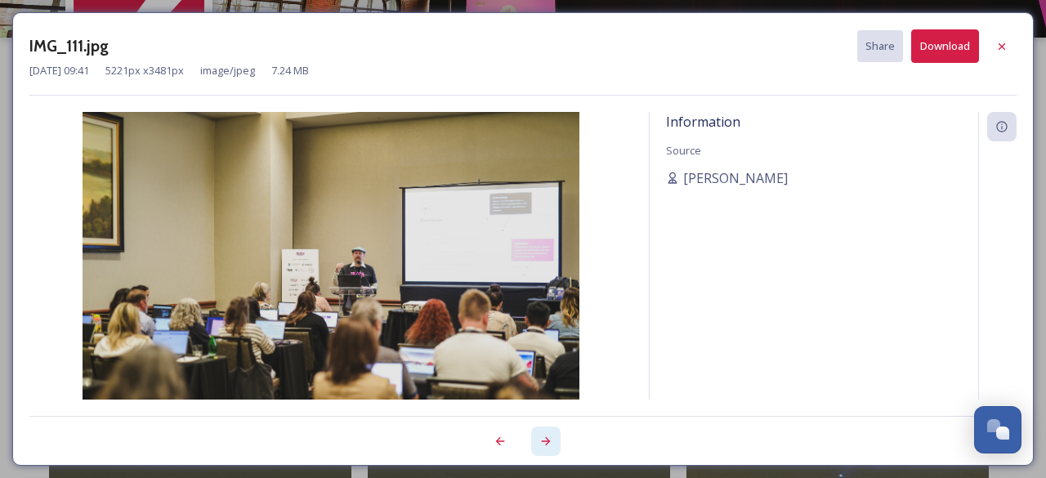
click at [544, 446] on icon at bounding box center [546, 441] width 13 height 13
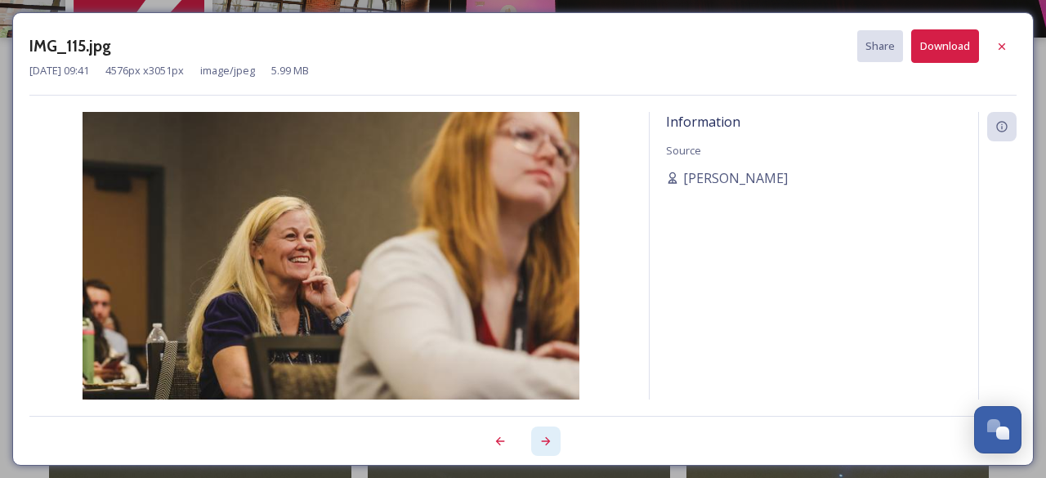
click at [544, 446] on icon at bounding box center [546, 441] width 13 height 13
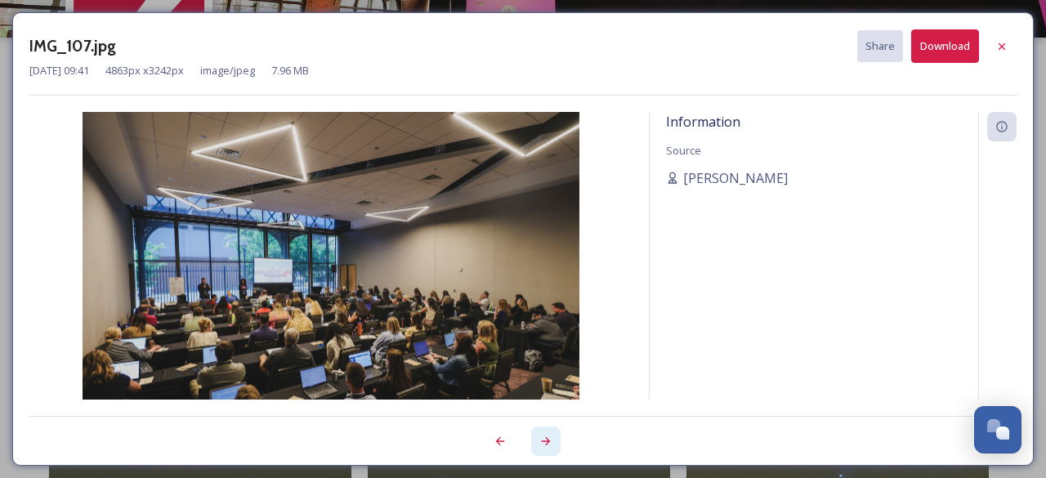
click at [544, 446] on icon at bounding box center [546, 441] width 13 height 13
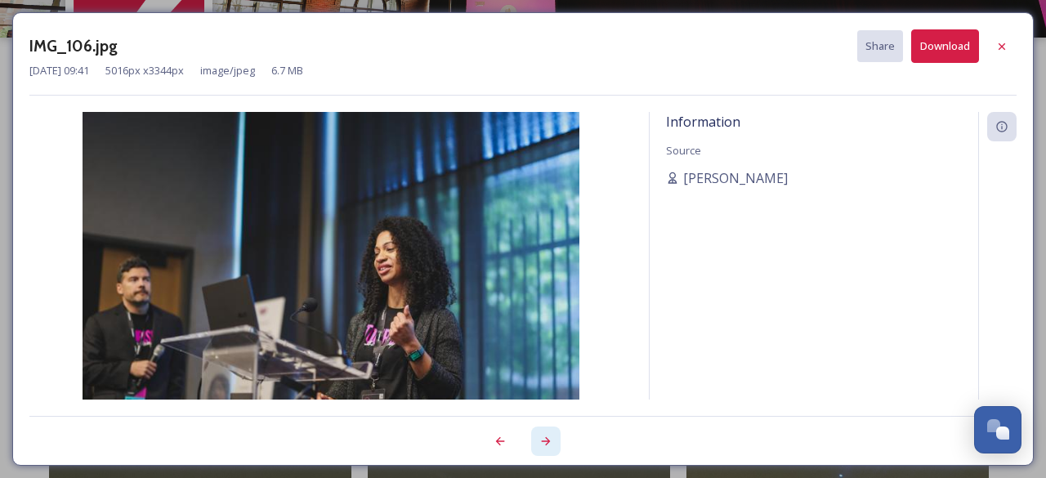
click at [544, 446] on icon at bounding box center [546, 441] width 13 height 13
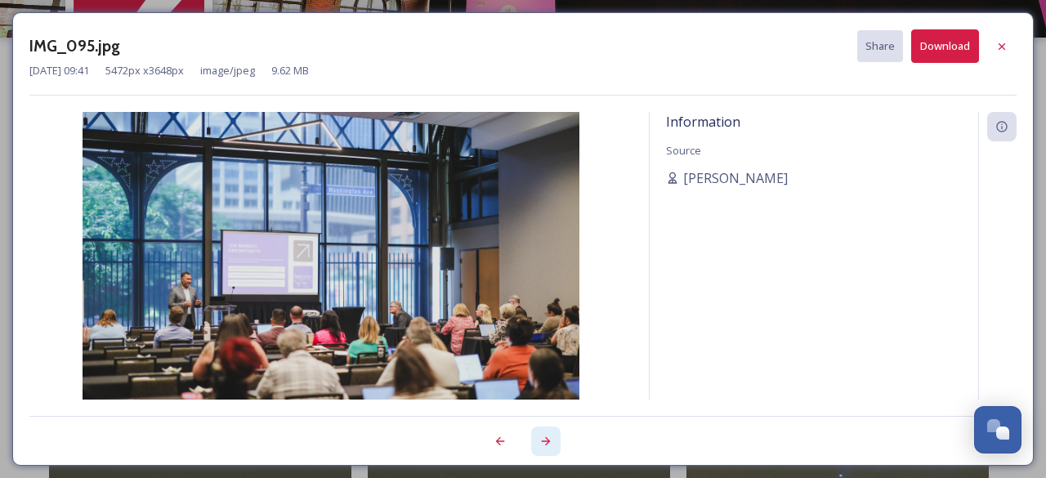
click at [544, 446] on icon at bounding box center [546, 441] width 13 height 13
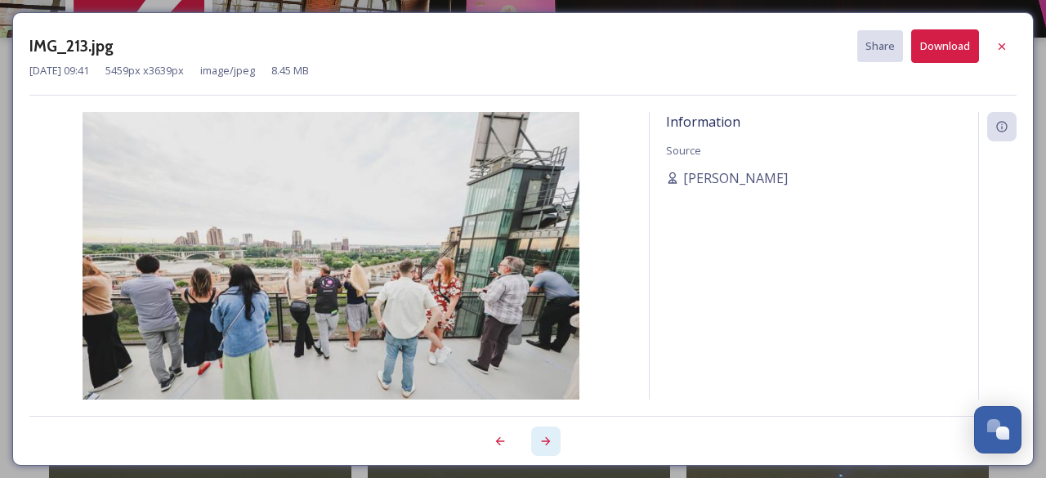
click at [544, 446] on icon at bounding box center [546, 441] width 13 height 13
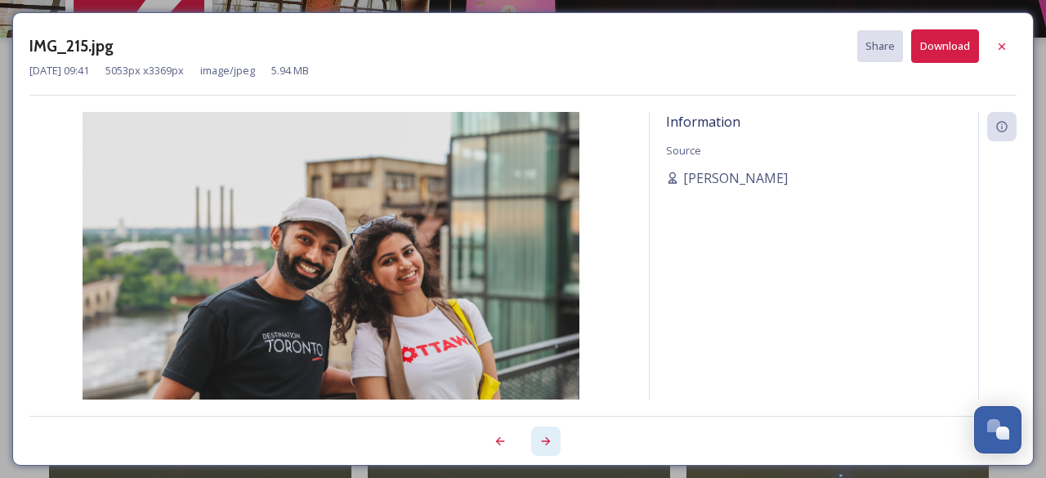
click at [544, 446] on icon at bounding box center [546, 441] width 13 height 13
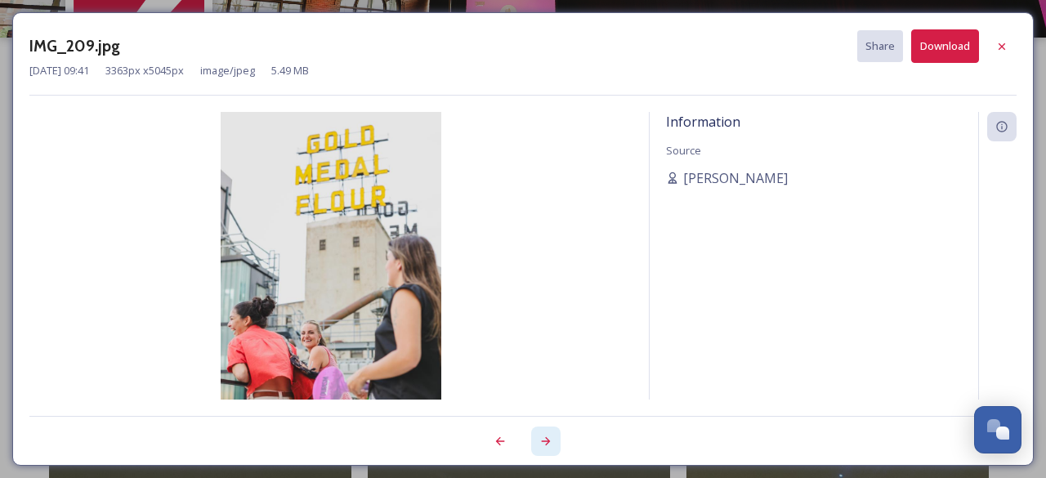
click at [544, 446] on icon at bounding box center [546, 441] width 13 height 13
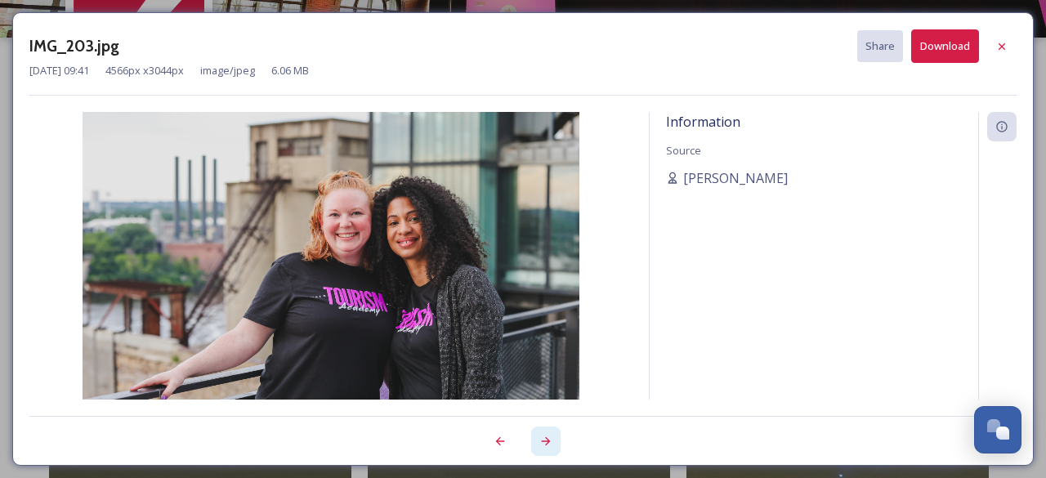
click at [544, 442] on icon at bounding box center [546, 441] width 13 height 13
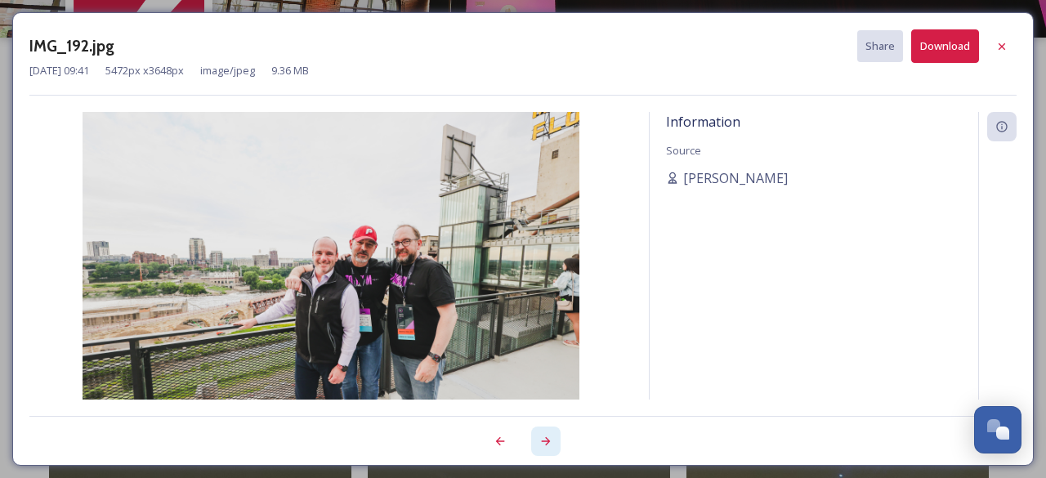
click at [544, 442] on icon at bounding box center [546, 441] width 13 height 13
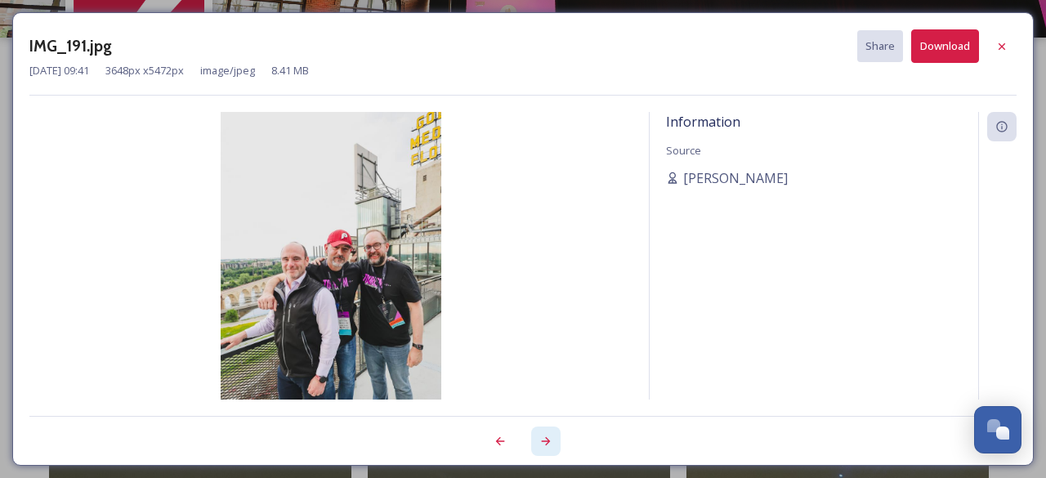
click at [544, 442] on icon at bounding box center [546, 441] width 13 height 13
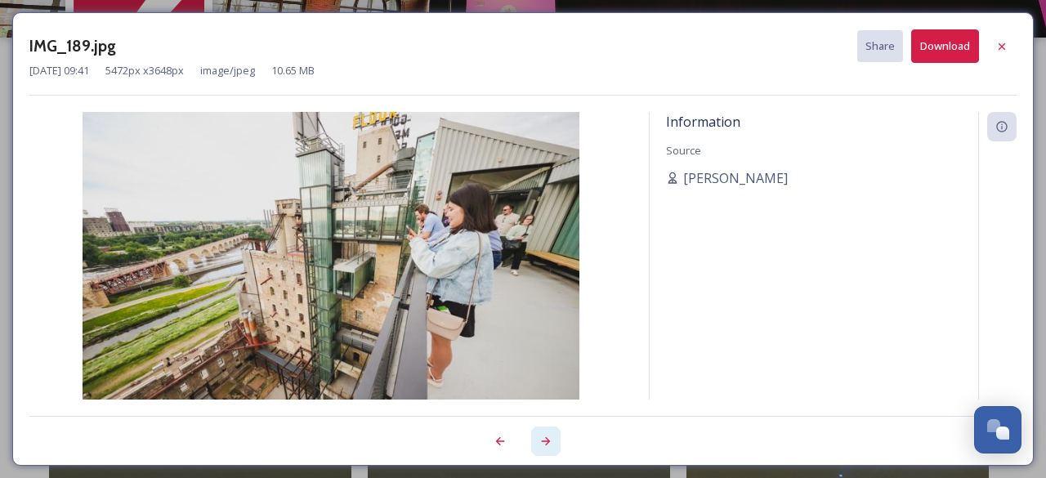
click at [544, 438] on icon at bounding box center [546, 441] width 13 height 13
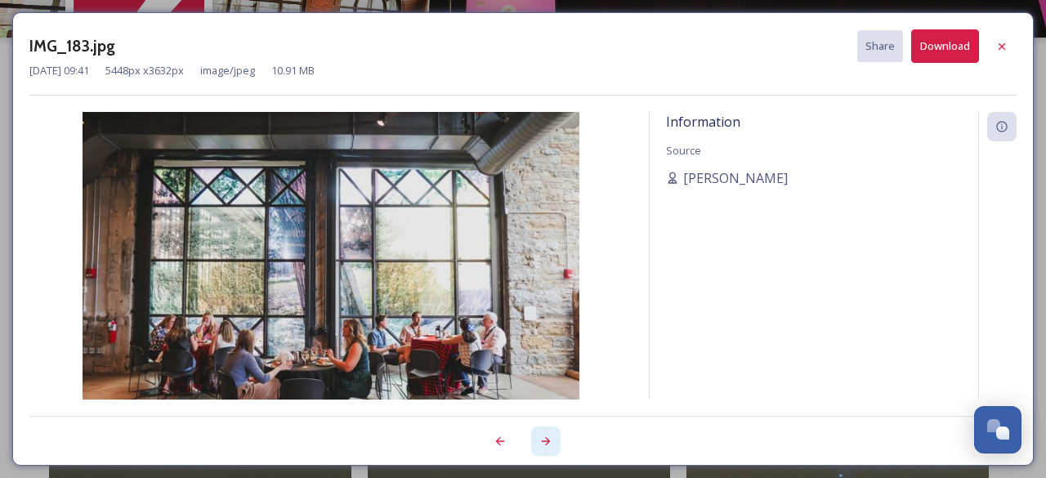
click at [544, 438] on icon at bounding box center [546, 441] width 13 height 13
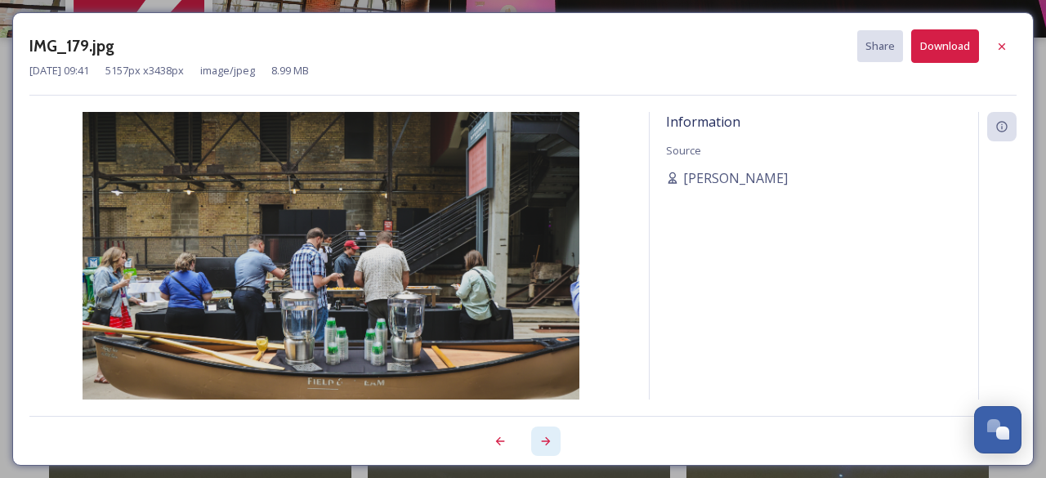
click at [544, 438] on icon at bounding box center [546, 441] width 13 height 13
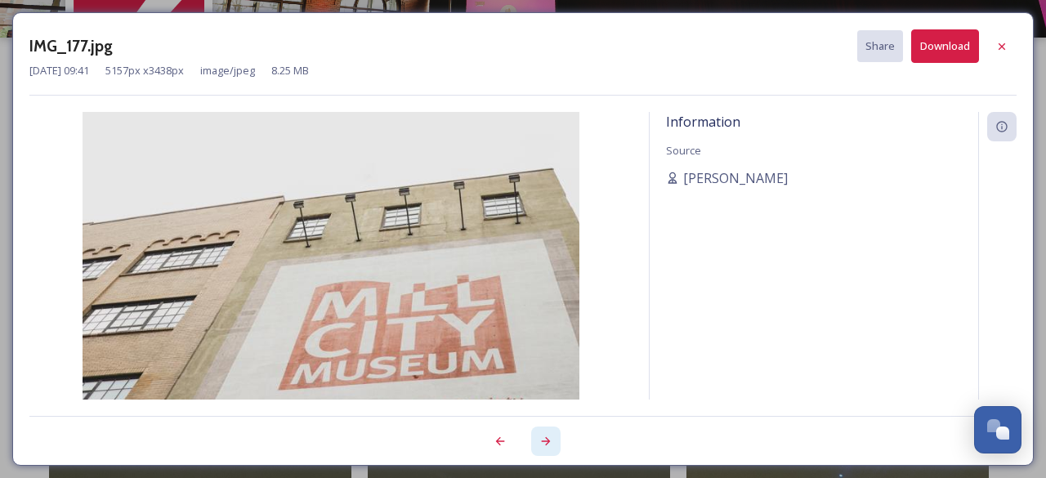
click at [544, 438] on icon at bounding box center [546, 441] width 13 height 13
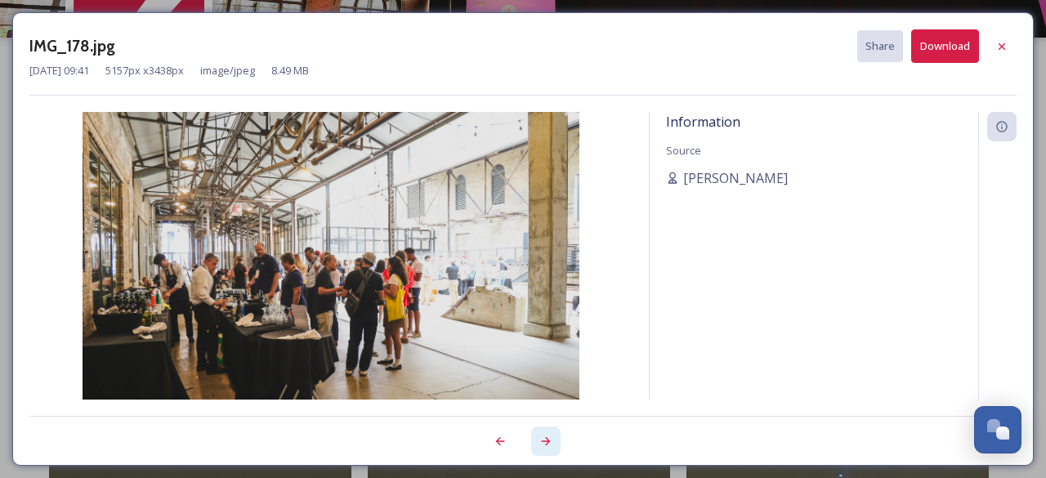
click at [544, 438] on icon at bounding box center [546, 441] width 13 height 13
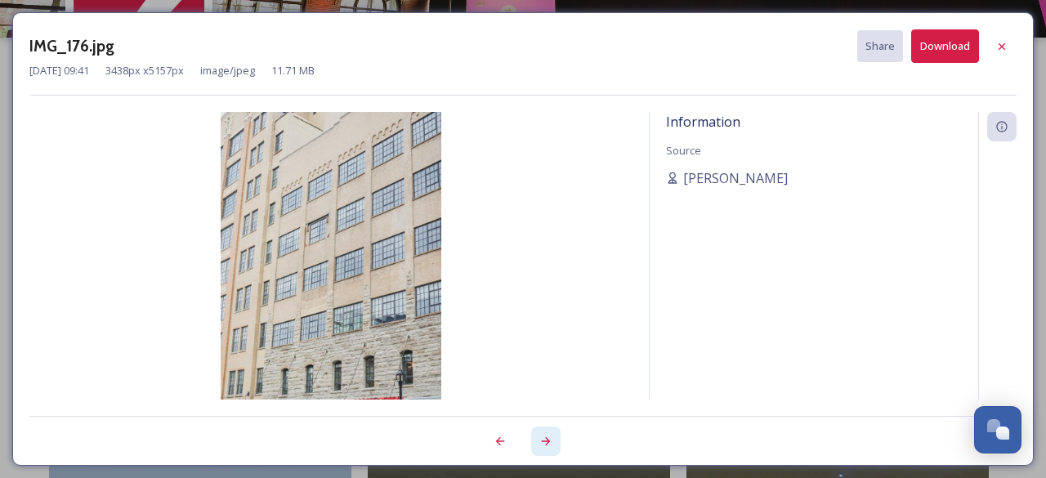
click at [544, 438] on icon at bounding box center [546, 441] width 13 height 13
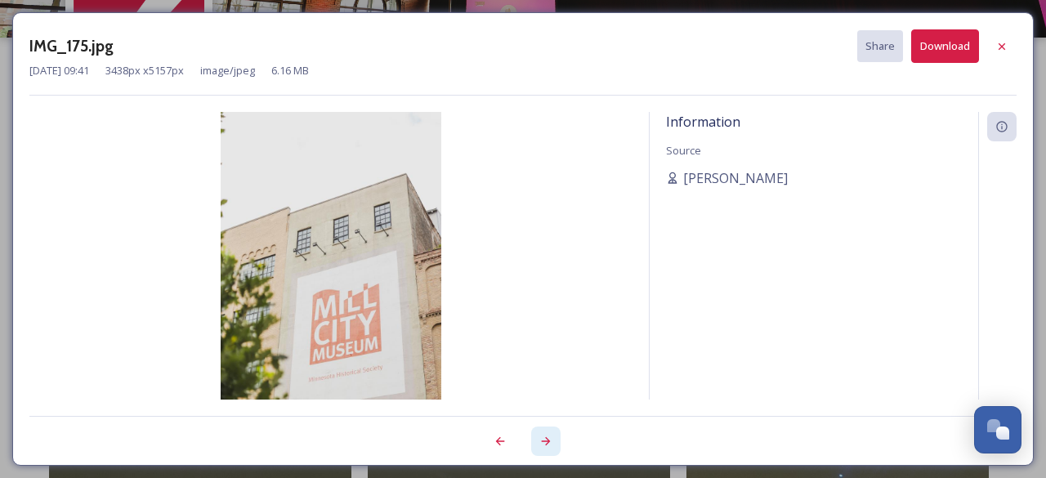
click at [544, 438] on icon at bounding box center [546, 441] width 13 height 13
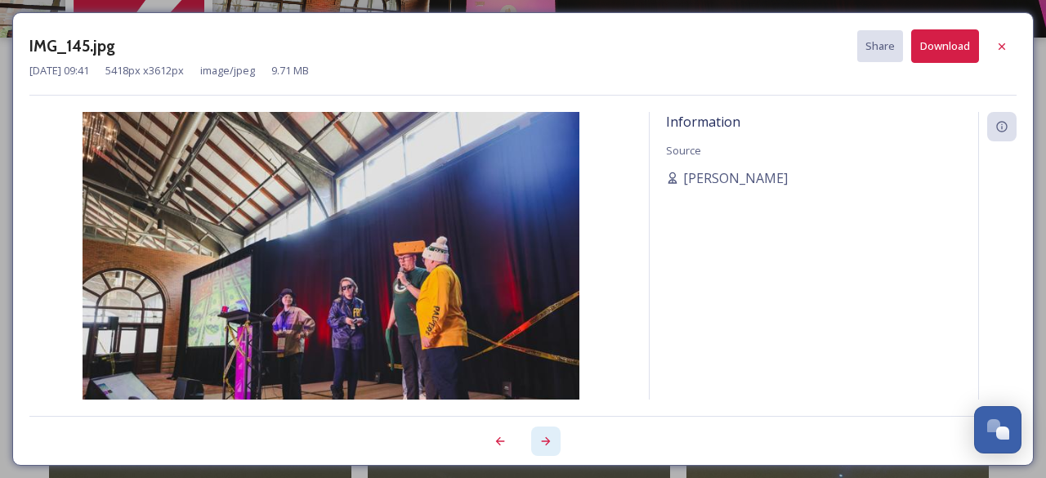
click at [544, 438] on icon at bounding box center [546, 441] width 13 height 13
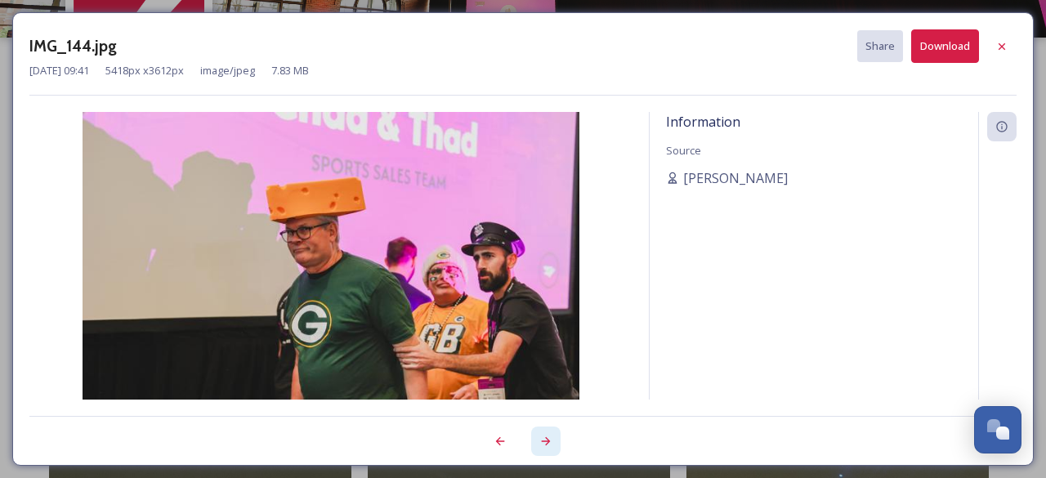
click at [544, 438] on icon at bounding box center [546, 441] width 13 height 13
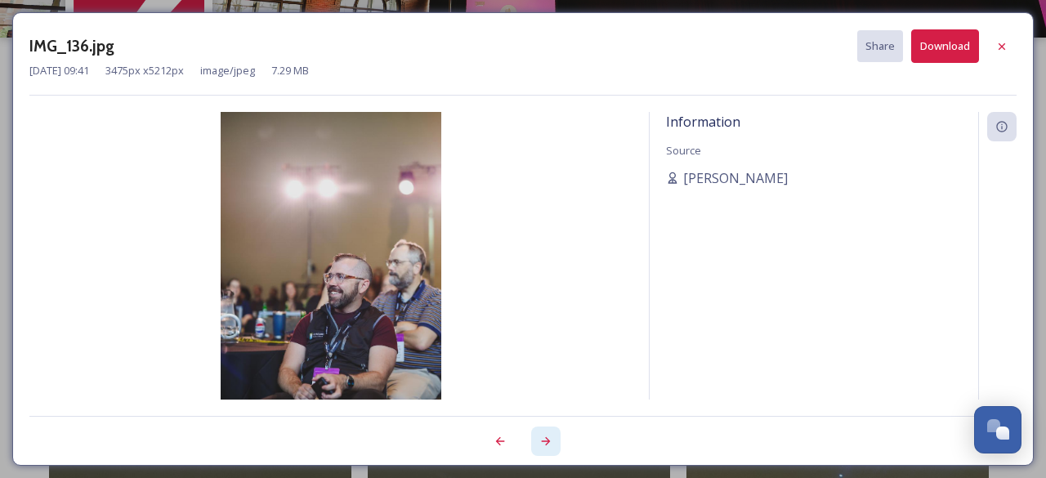
click at [544, 438] on icon at bounding box center [546, 441] width 13 height 13
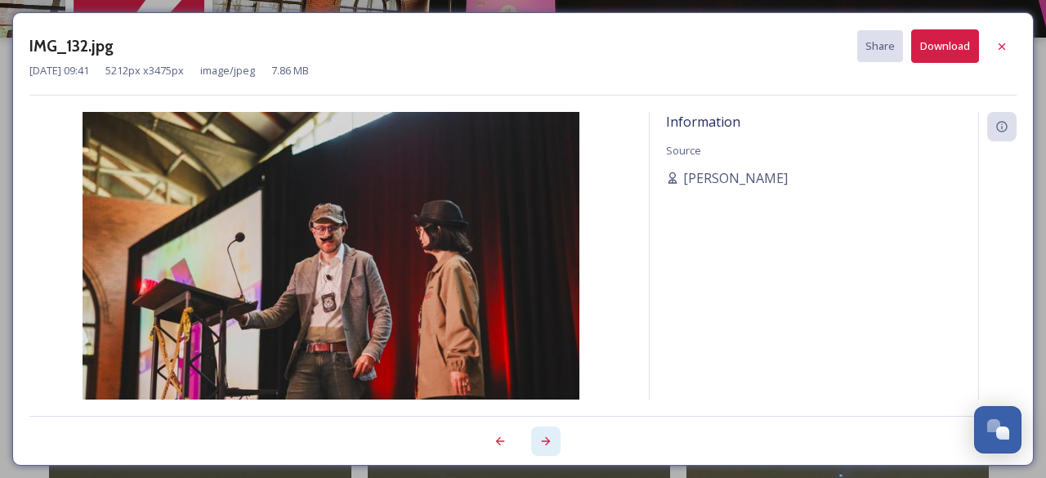
click at [544, 438] on icon at bounding box center [546, 441] width 13 height 13
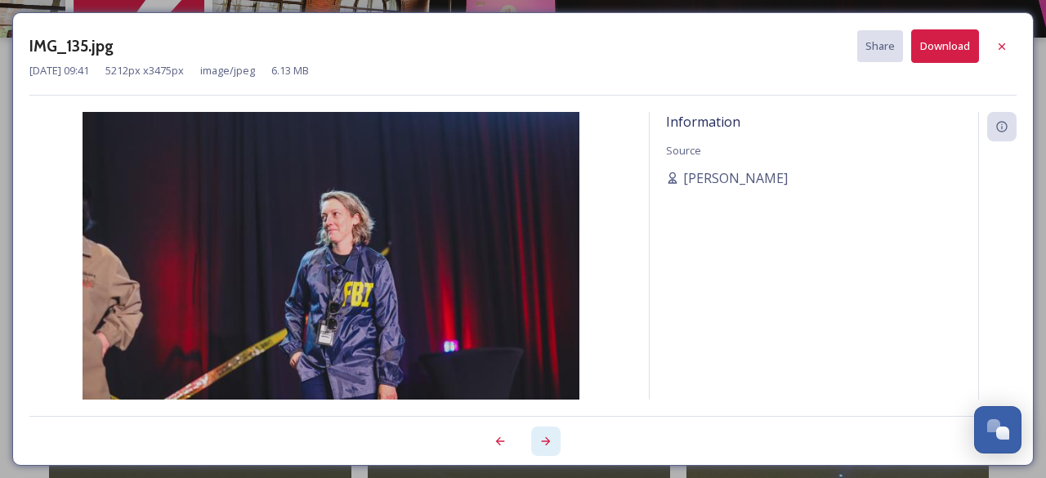
click at [544, 438] on icon at bounding box center [546, 441] width 13 height 13
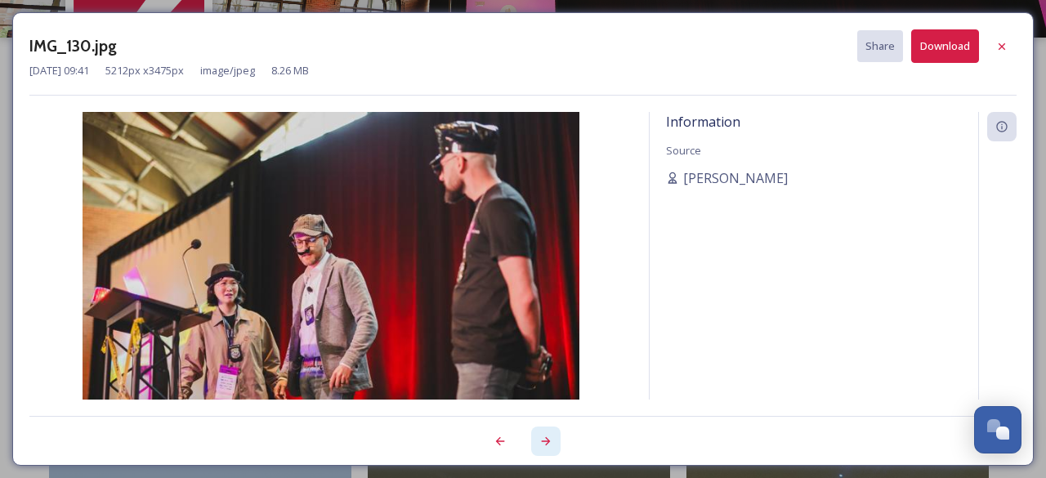
click at [544, 438] on icon at bounding box center [546, 441] width 13 height 13
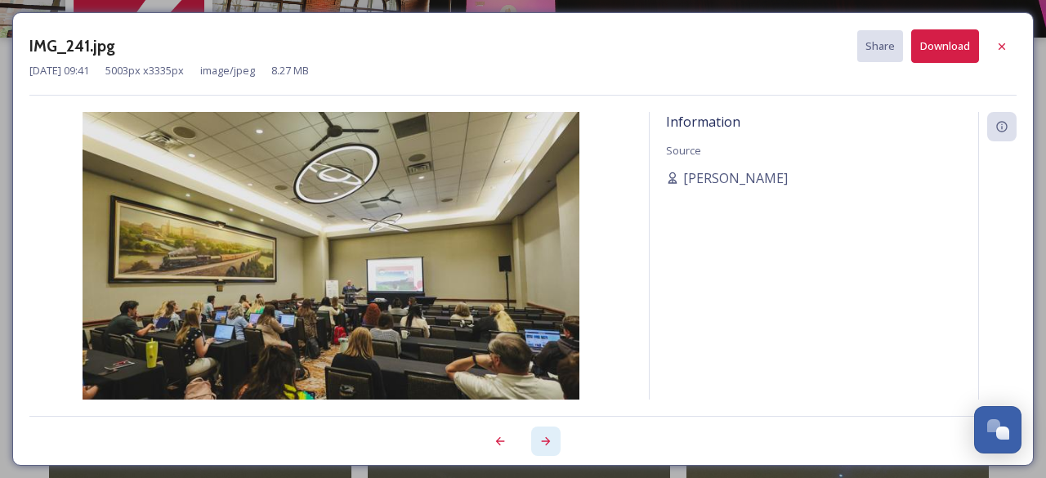
click at [544, 438] on icon at bounding box center [546, 441] width 13 height 13
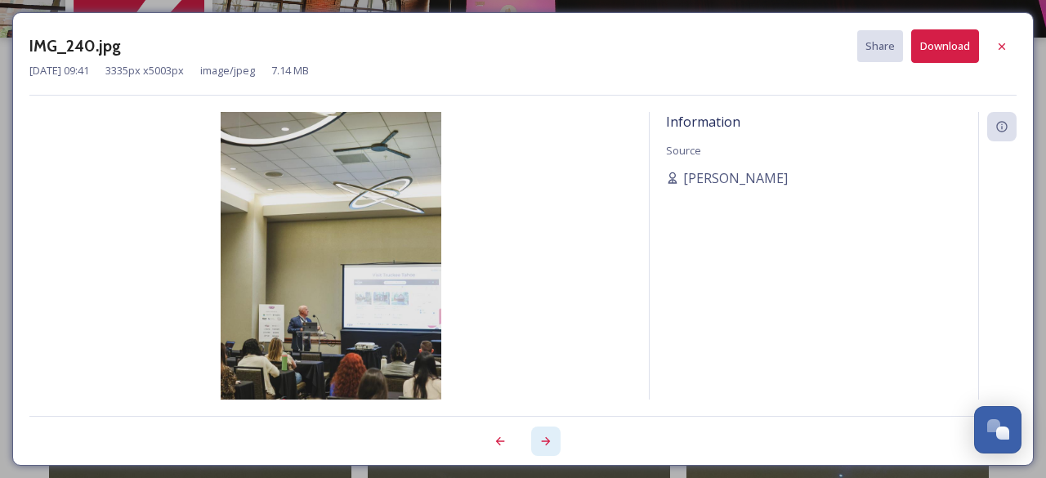
click at [544, 438] on icon at bounding box center [546, 441] width 13 height 13
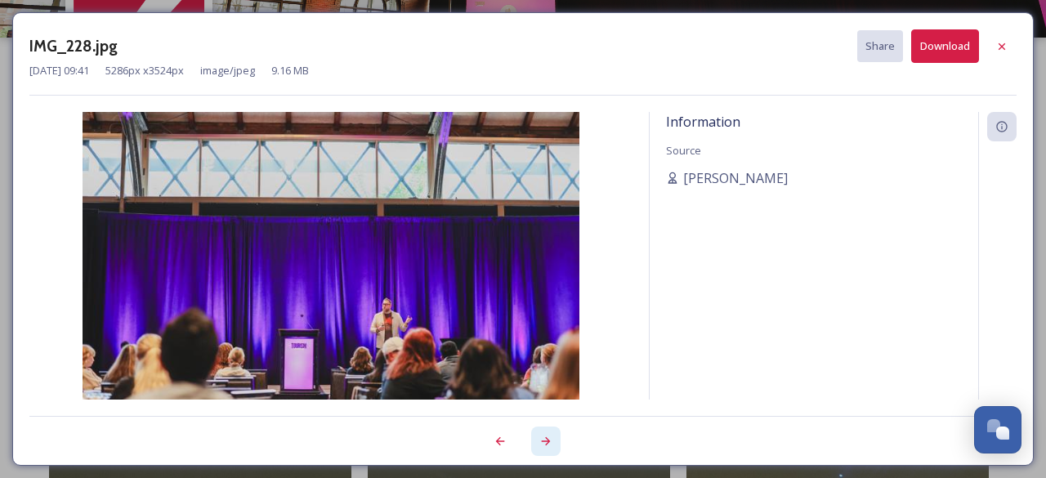
click at [544, 438] on icon at bounding box center [546, 441] width 13 height 13
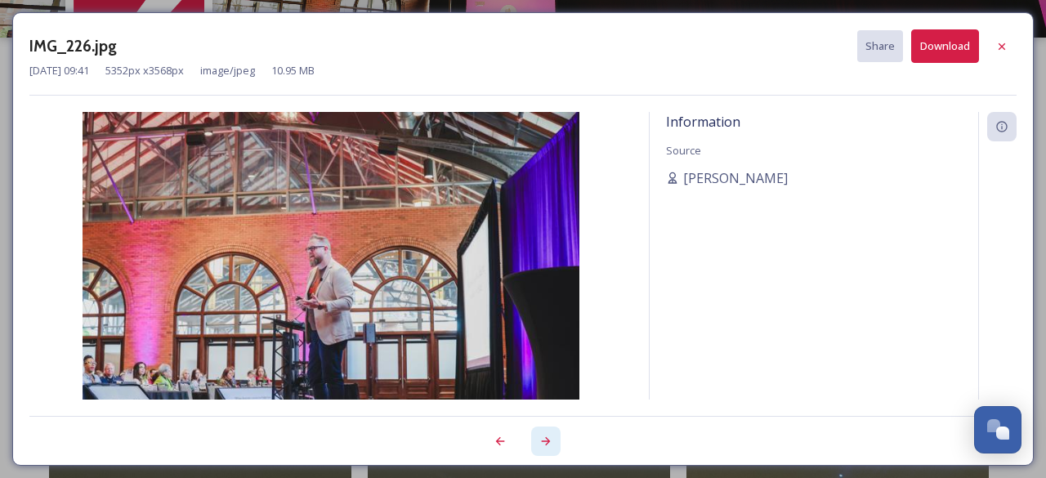
click at [544, 438] on icon at bounding box center [546, 441] width 13 height 13
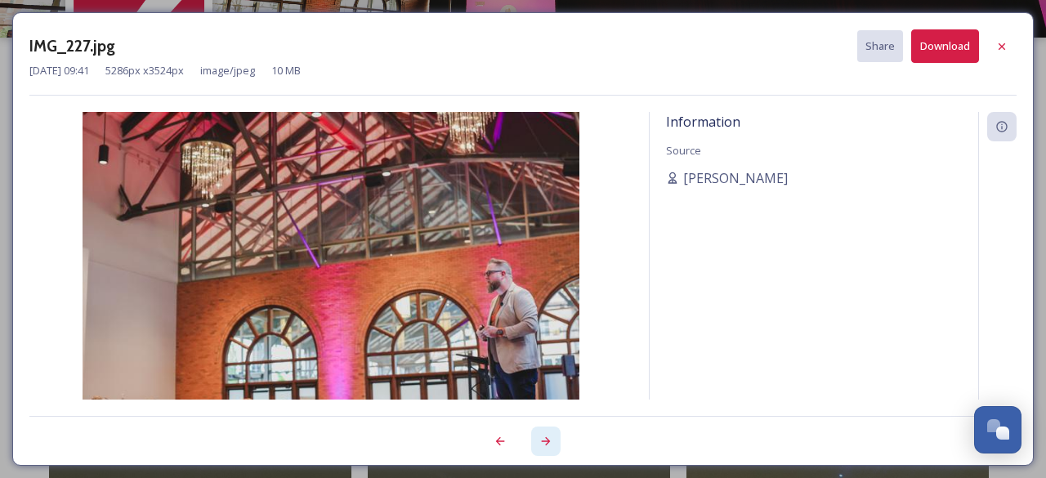
click at [544, 438] on icon at bounding box center [546, 441] width 13 height 13
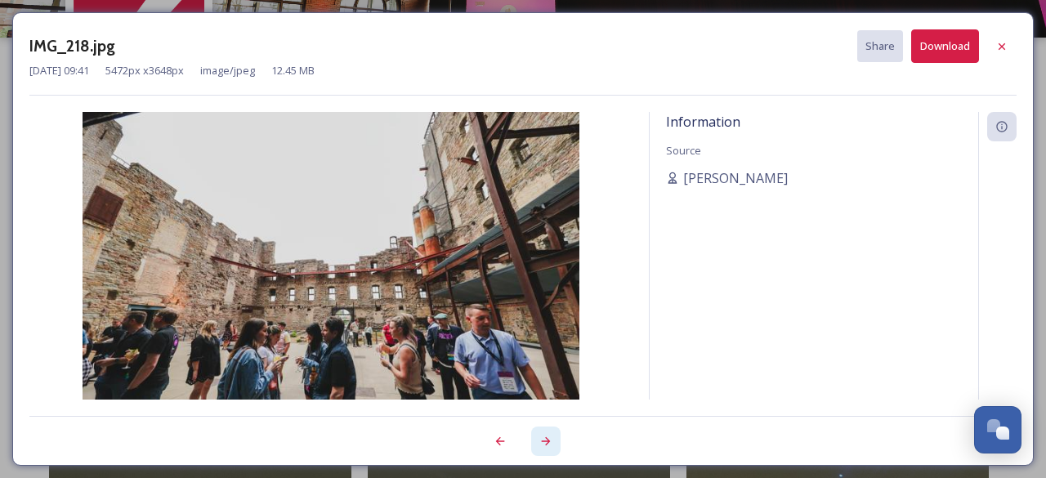
click at [544, 438] on icon at bounding box center [546, 441] width 13 height 13
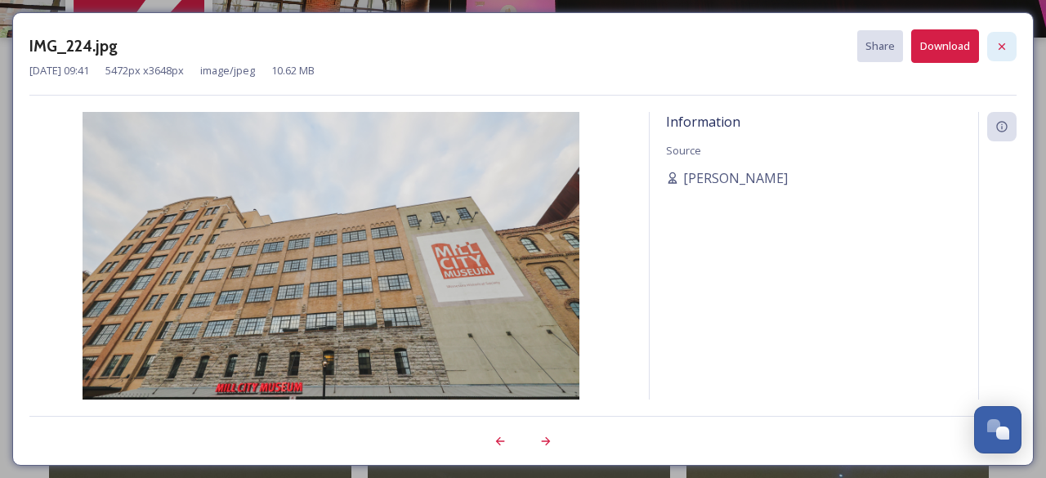
click at [1007, 40] on icon at bounding box center [1002, 46] width 13 height 13
